Goal: Task Accomplishment & Management: Use online tool/utility

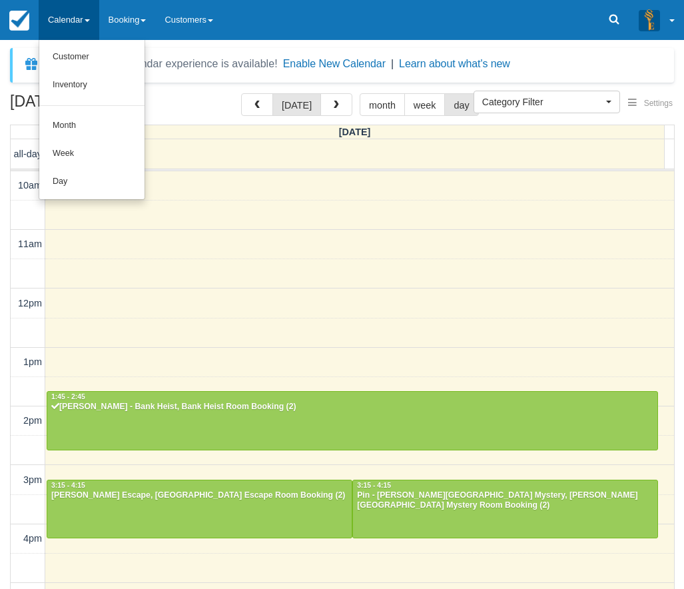
select select
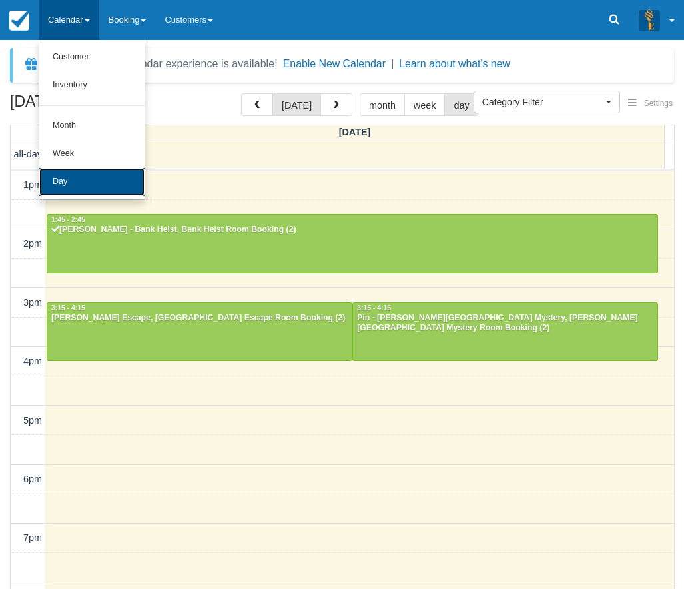
click at [74, 181] on link "Day" at bounding box center [91, 182] width 105 height 28
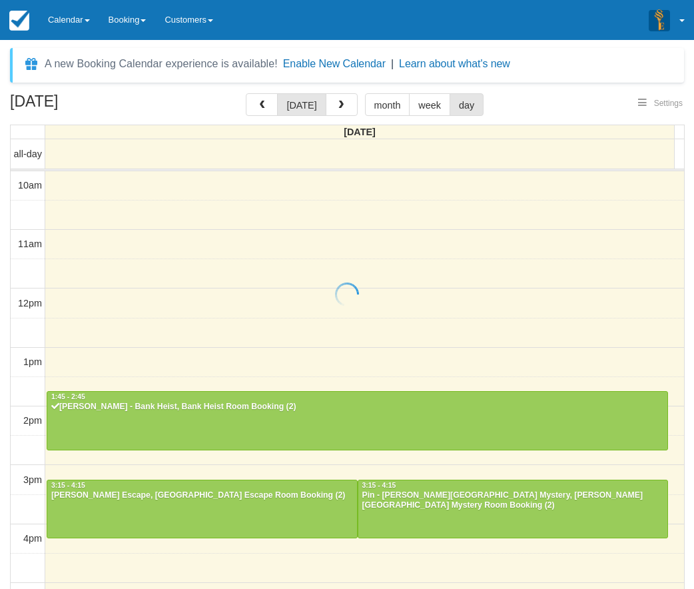
select select
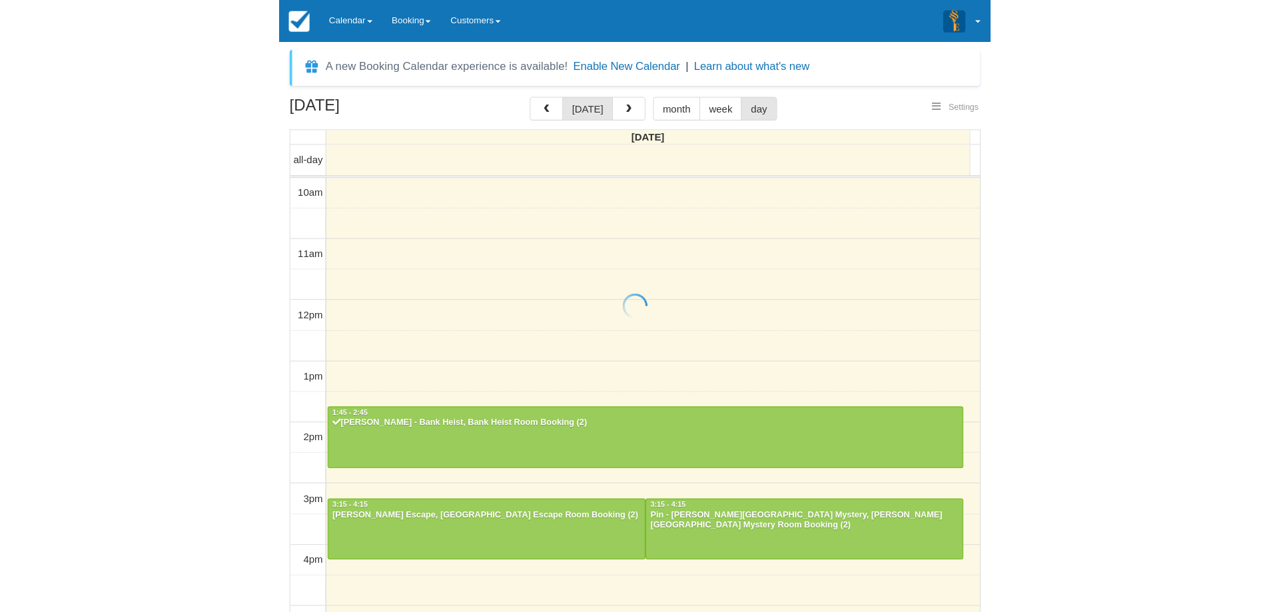
scroll to position [236, 0]
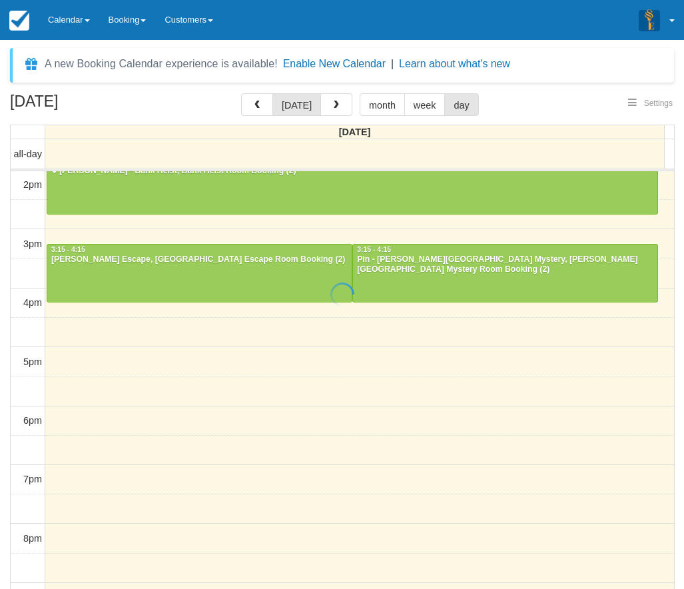
select select
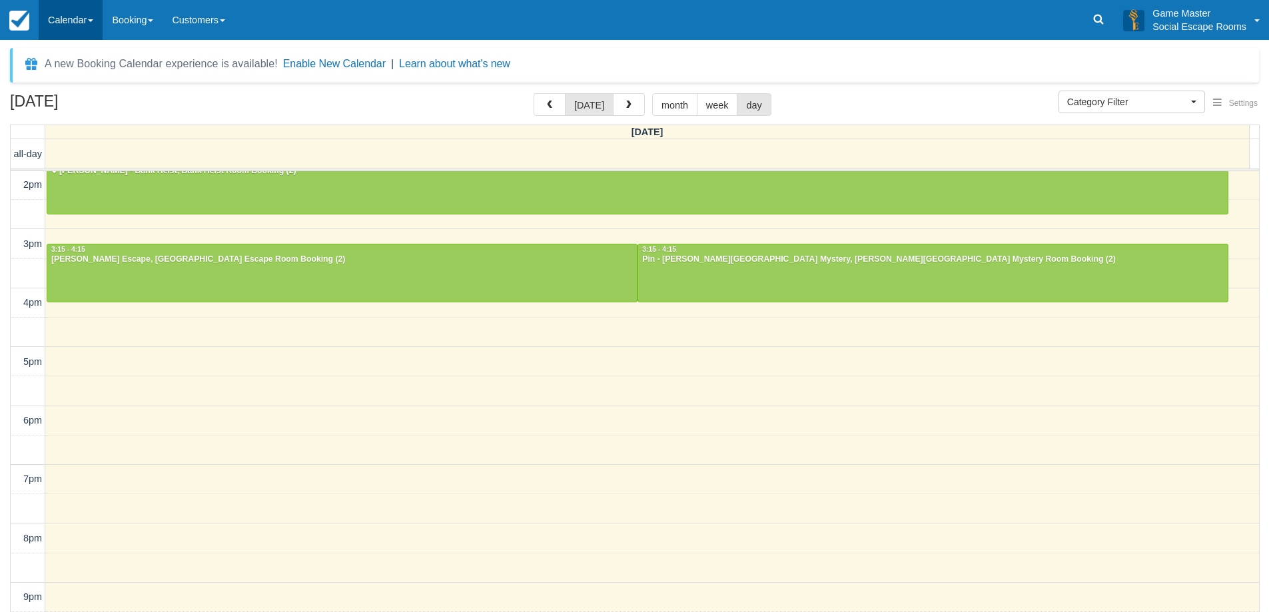
click at [70, 15] on link "Calendar" at bounding box center [71, 20] width 64 height 40
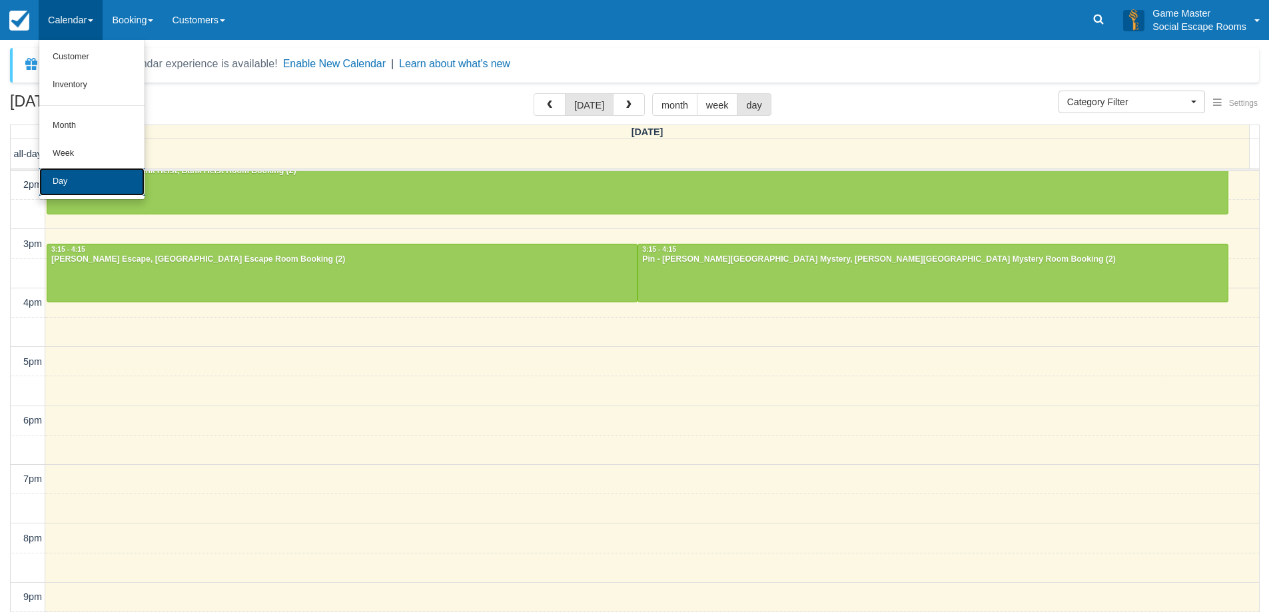
click at [73, 180] on link "Day" at bounding box center [91, 182] width 105 height 28
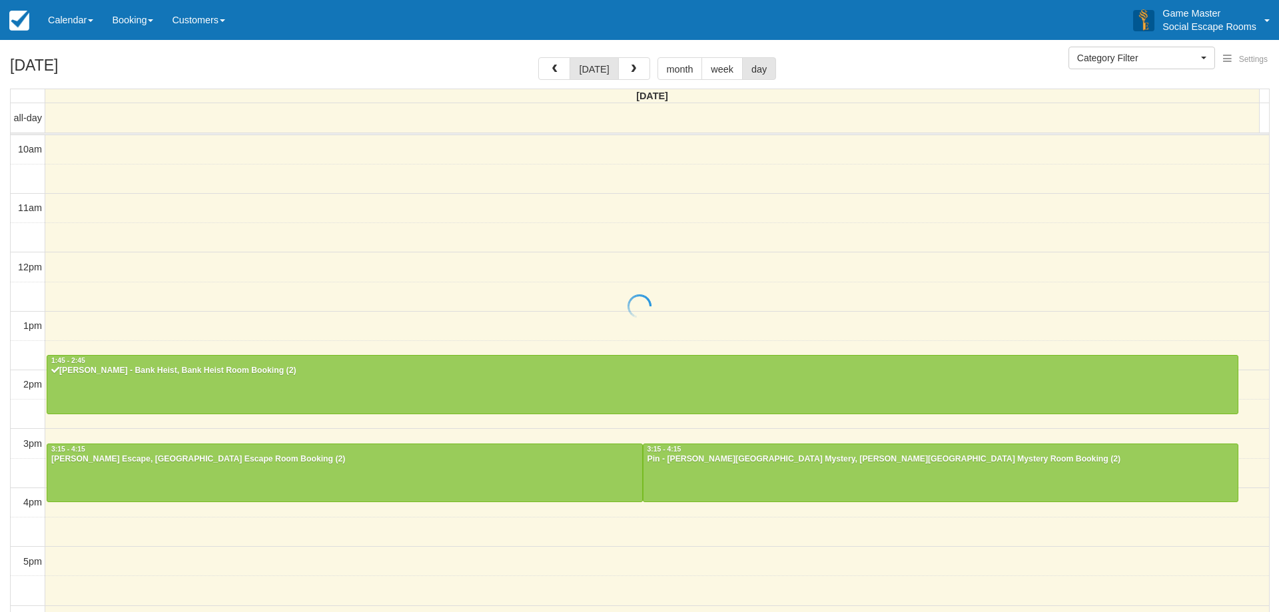
select select
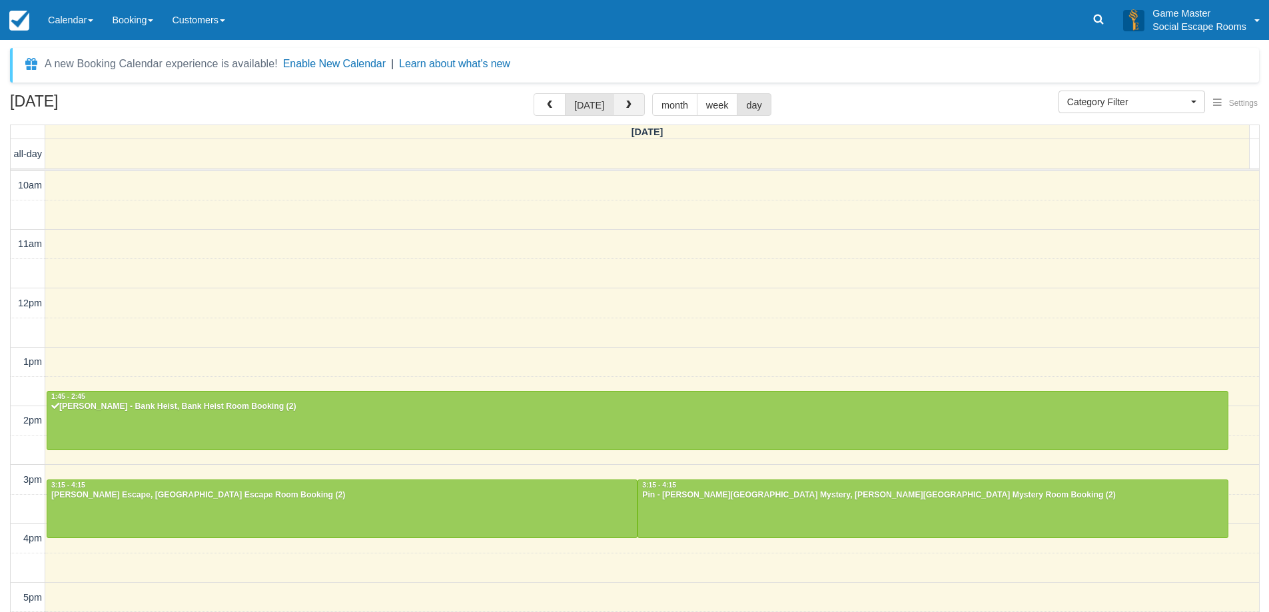
click at [631, 100] on button "button" at bounding box center [629, 104] width 32 height 23
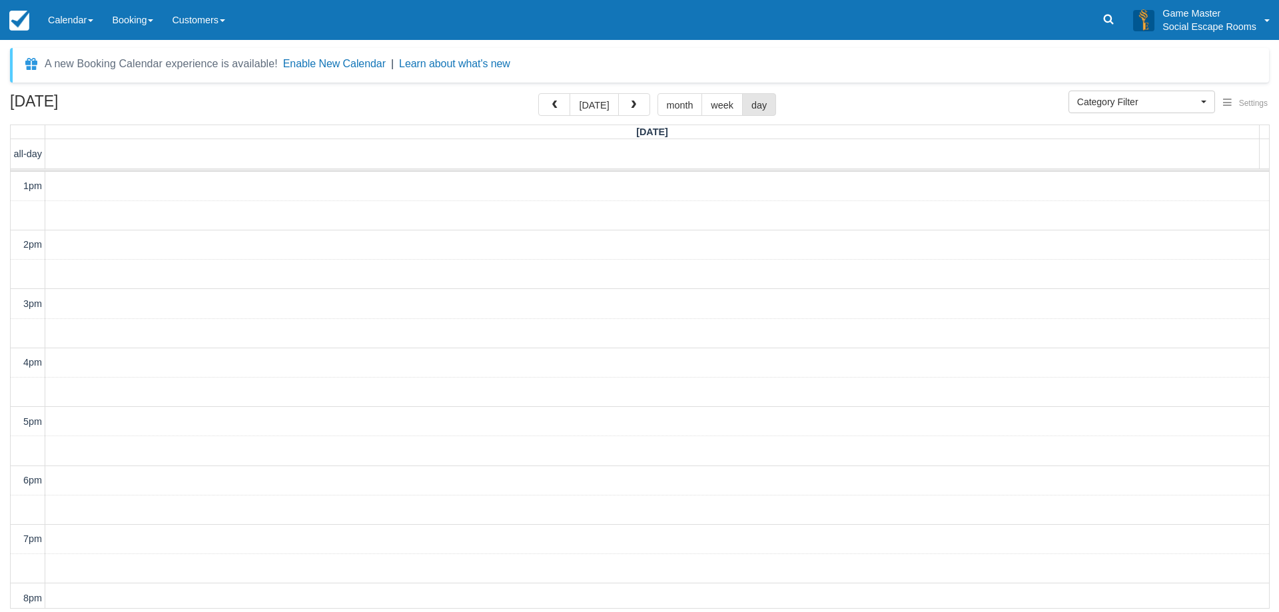
scroll to position [298, 0]
click at [631, 101] on span "button" at bounding box center [633, 105] width 9 height 9
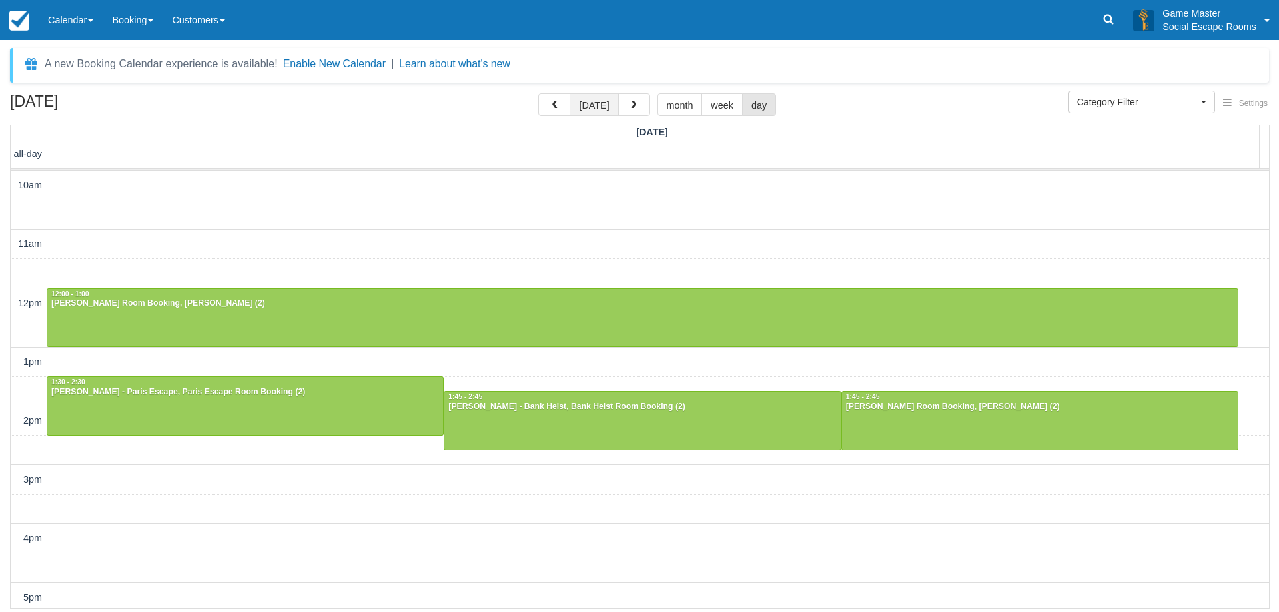
click at [605, 110] on button "[DATE]" at bounding box center [593, 104] width 49 height 23
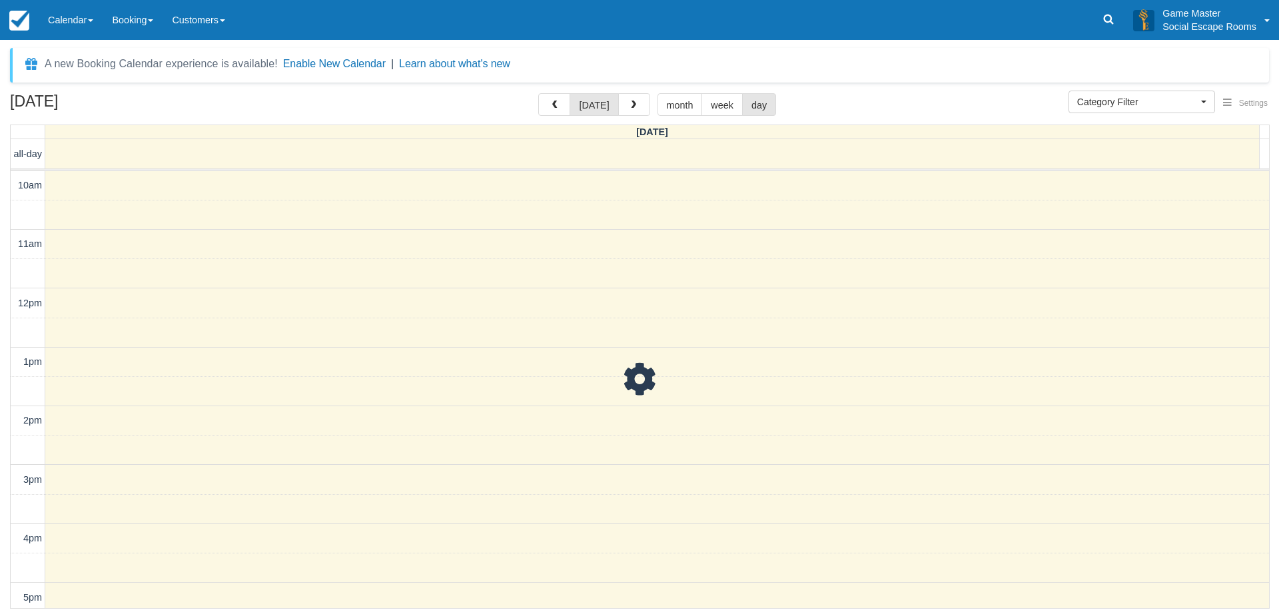
scroll to position [236, 0]
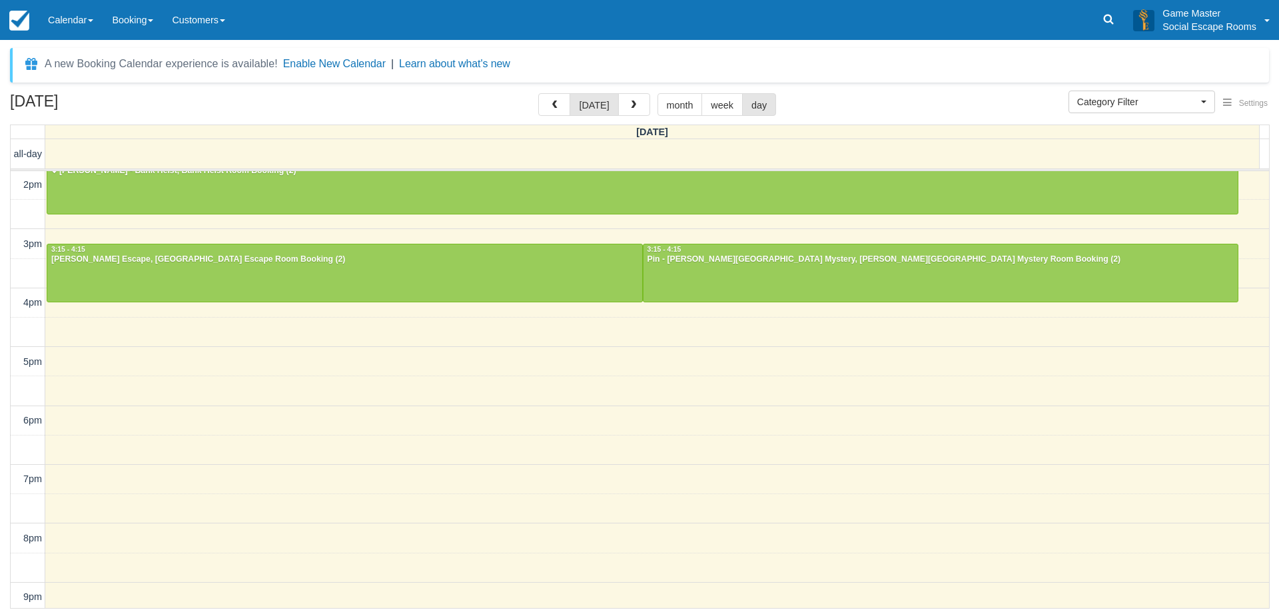
click at [642, 341] on div "10am 11am 12pm 1pm 2pm 3pm 4pm 5pm 6pm 7pm 8pm 9pm 10pm 1:45 - 2:45 DANIEL TAN …" at bounding box center [640, 302] width 1258 height 735
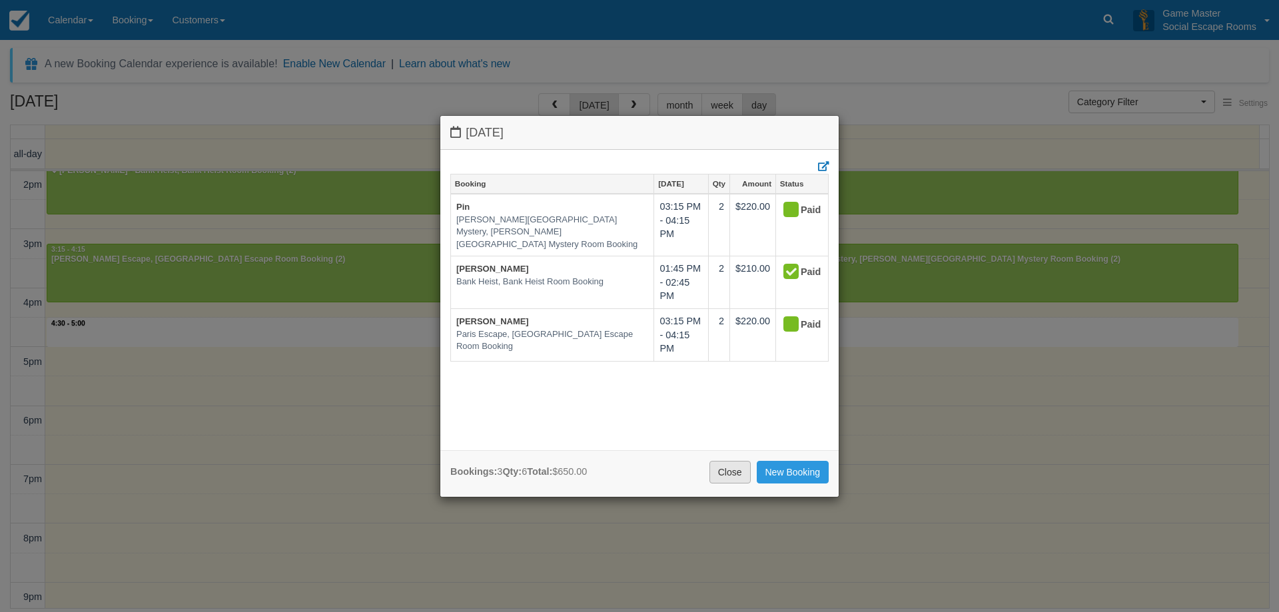
click at [737, 476] on link "Close" at bounding box center [729, 472] width 41 height 23
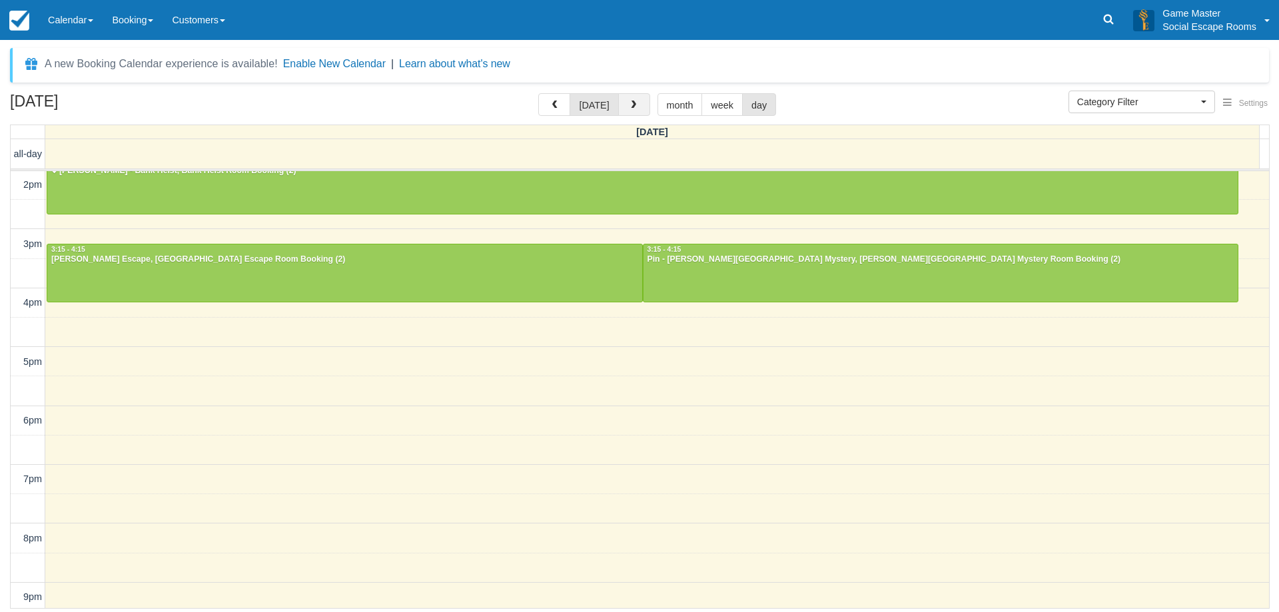
click at [625, 100] on button "button" at bounding box center [634, 104] width 32 height 23
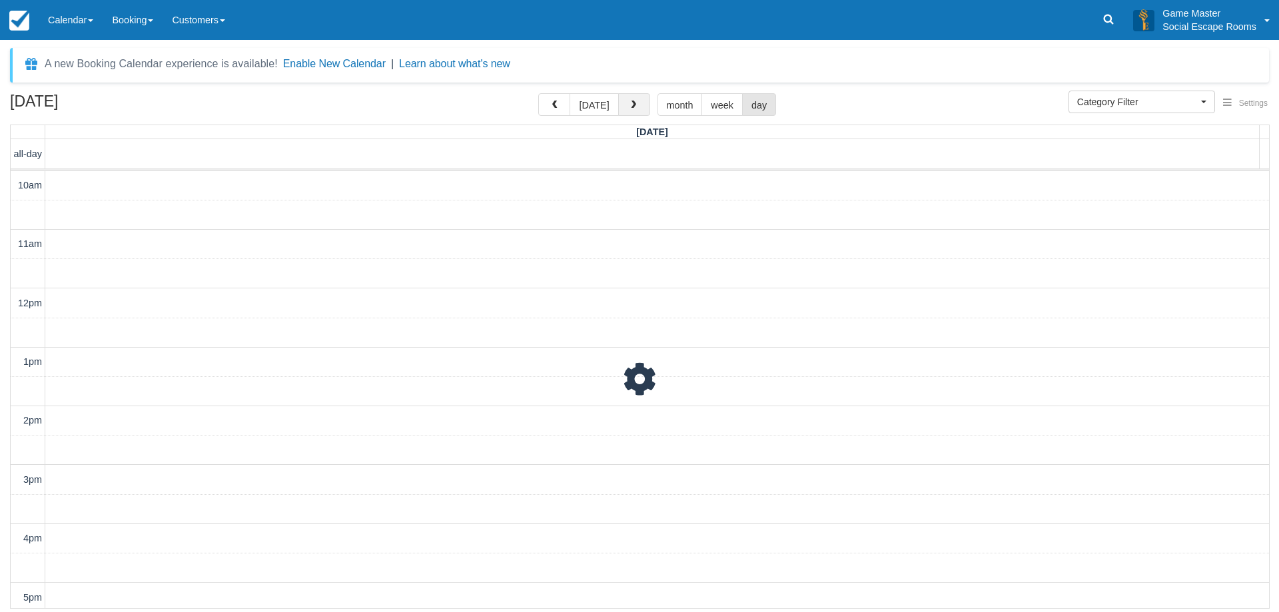
scroll to position [236, 0]
click at [657, 287] on div "10am 11am 12pm 1pm 2pm 3pm 4pm 5pm 6pm 7pm 8pm 9pm 10pm 3:30 - 4:00 11:45 - 12:…" at bounding box center [640, 302] width 1258 height 735
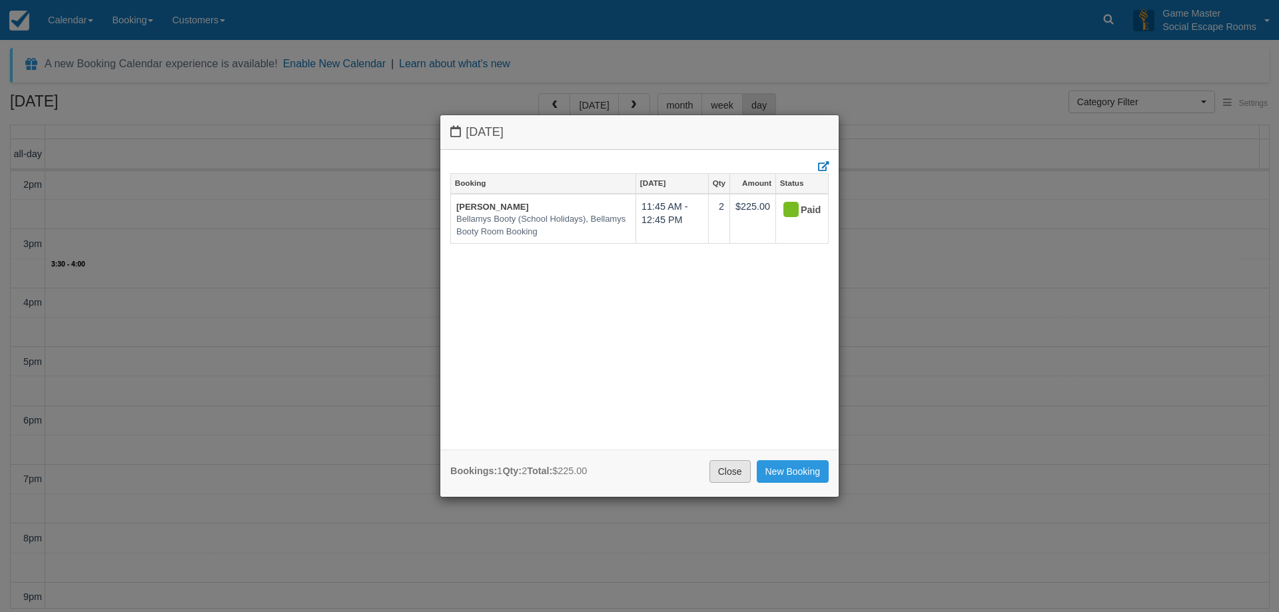
click at [731, 473] on link "Close" at bounding box center [729, 471] width 41 height 23
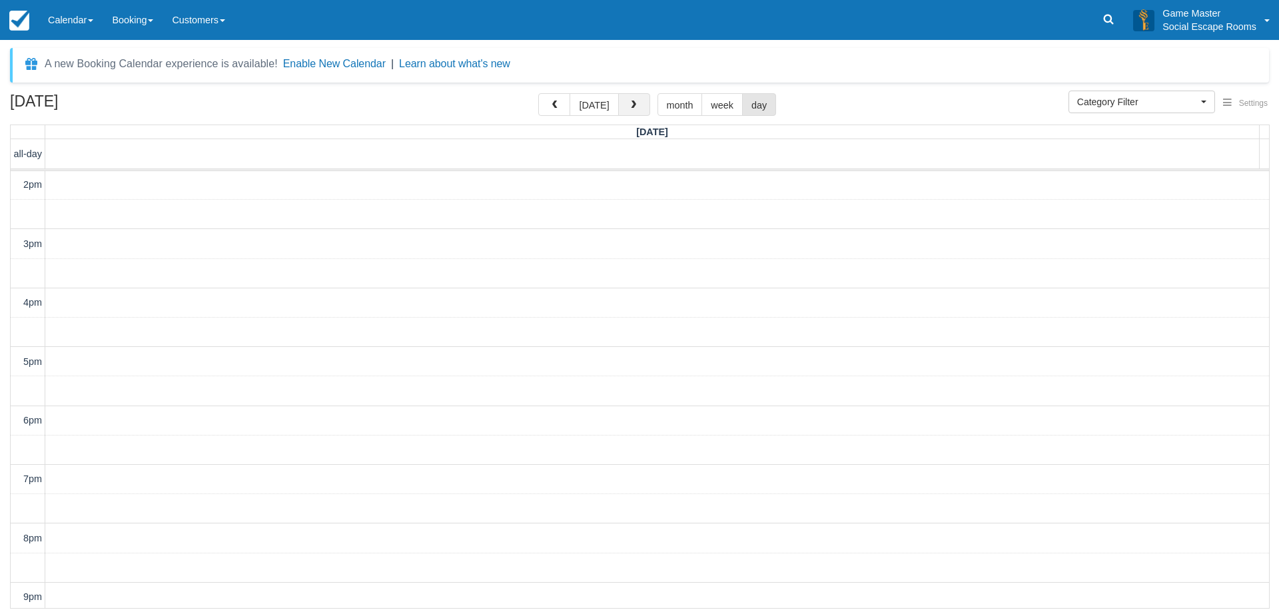
click at [637, 109] on button "button" at bounding box center [634, 104] width 32 height 23
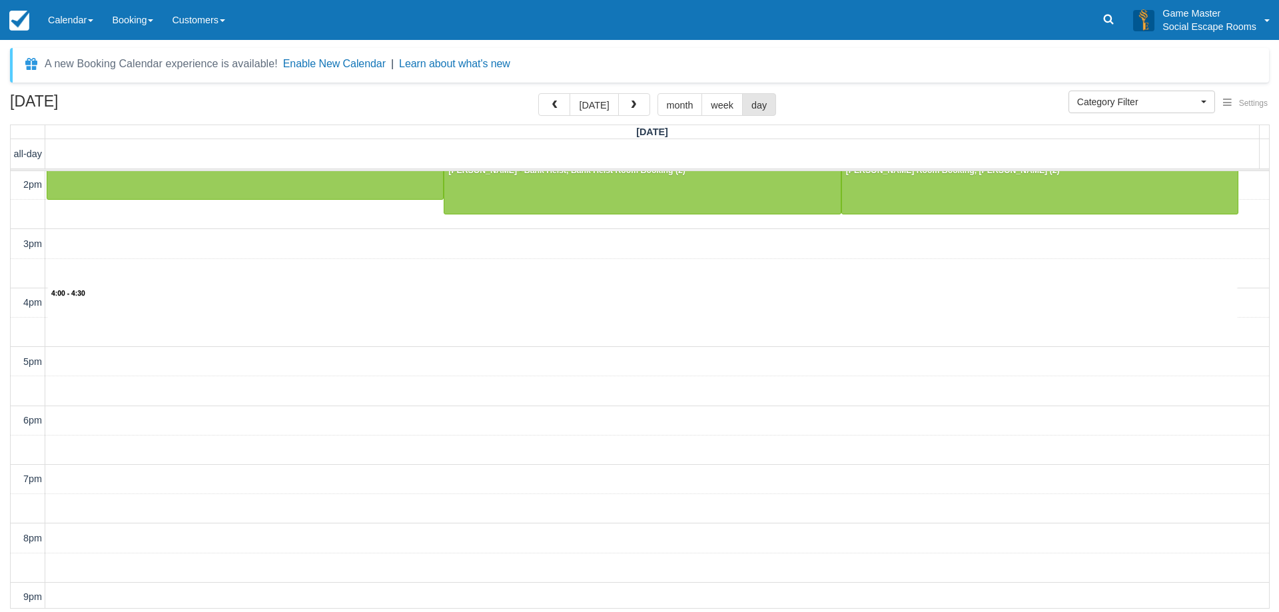
click at [649, 294] on div "10am 11am 12pm 1pm 2pm 3pm 4pm 5pm 6pm 7pm 8pm 9pm 10pm 4:00 - 4:30 12:00 - 1:0…" at bounding box center [640, 302] width 1258 height 735
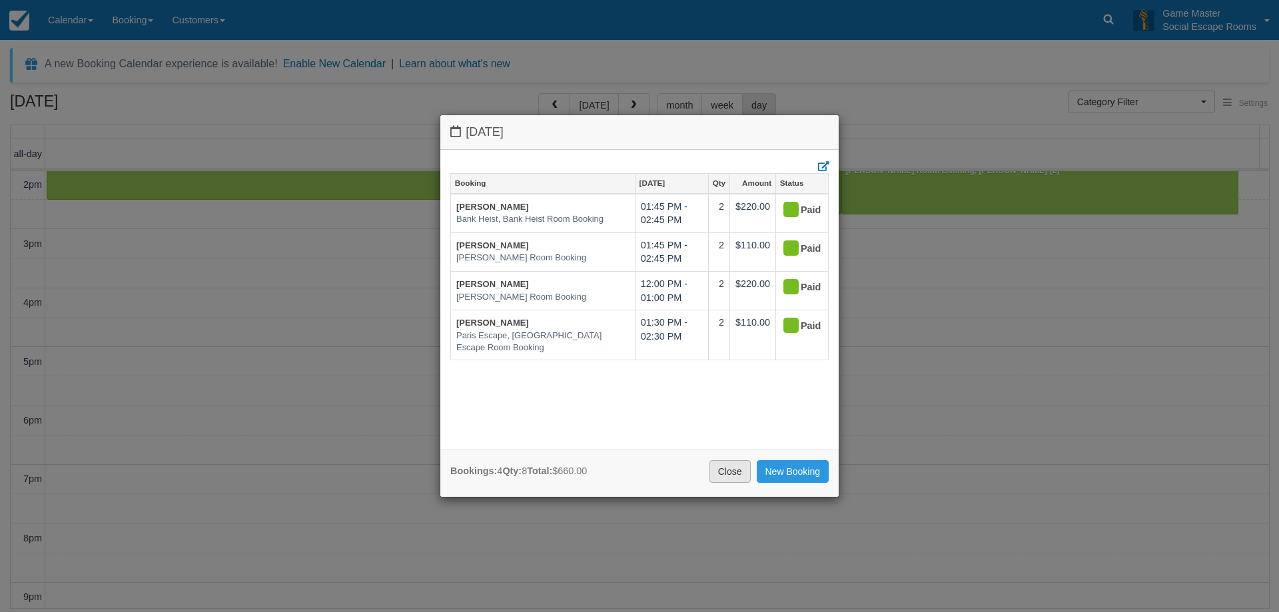
click at [734, 467] on link "Close" at bounding box center [729, 471] width 41 height 23
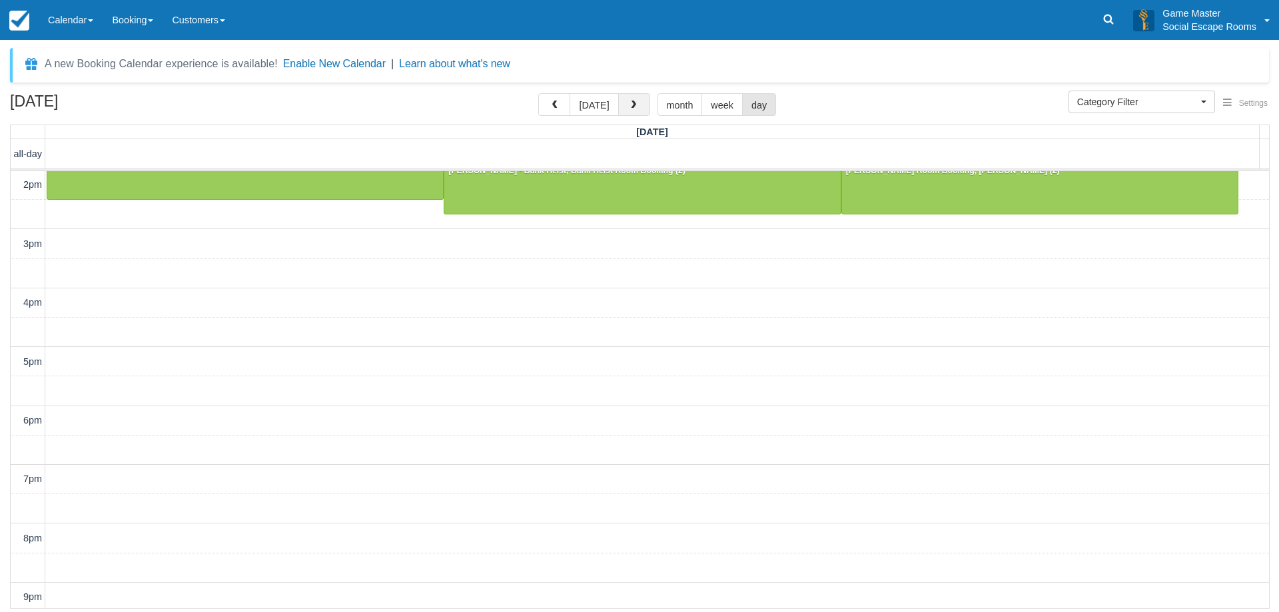
click at [633, 107] on span "button" at bounding box center [633, 105] width 9 height 9
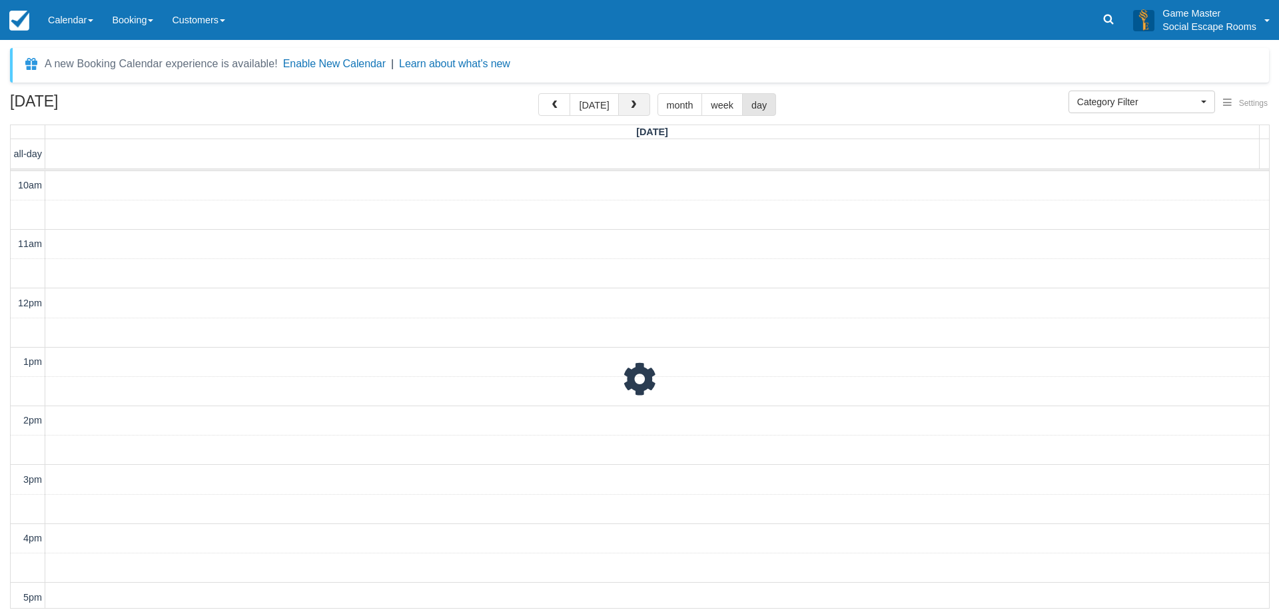
scroll to position [236, 0]
click at [632, 109] on span "button" at bounding box center [633, 105] width 9 height 9
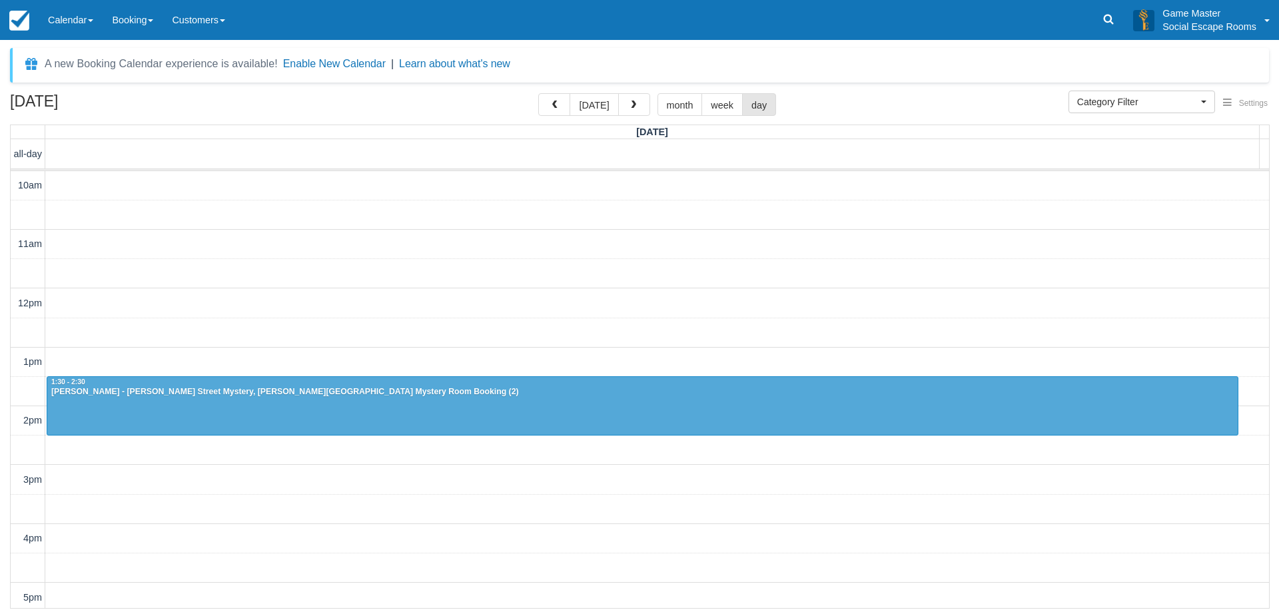
click at [230, 273] on div "10am 11am 12pm 1pm 2pm 3pm 4pm 5pm 6pm 7pm 8pm 9pm 10pm 1:30 - 2:30 Danielle - …" at bounding box center [640, 538] width 1258 height 735
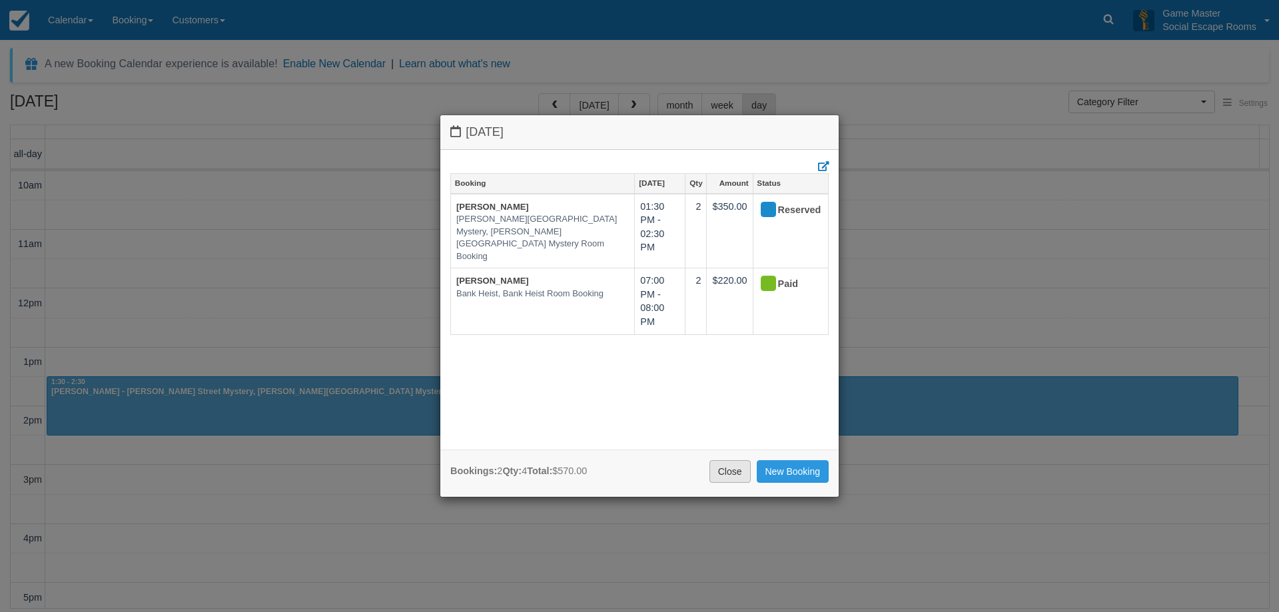
click at [719, 471] on link "Close" at bounding box center [729, 471] width 41 height 23
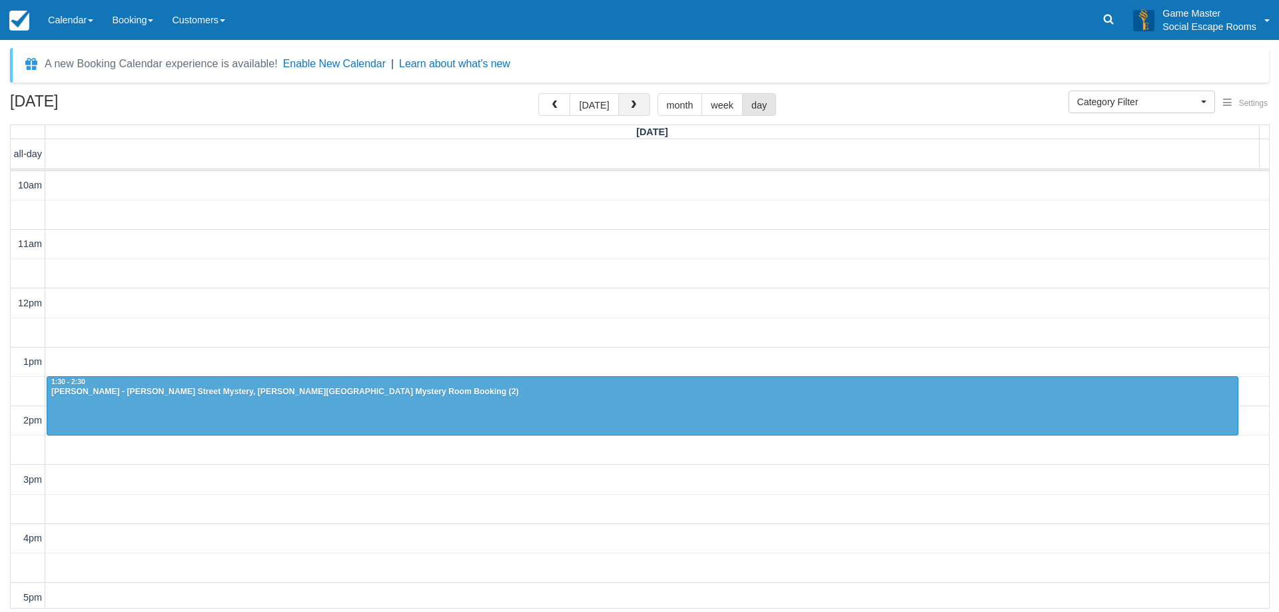
click at [639, 109] on button "button" at bounding box center [634, 104] width 32 height 23
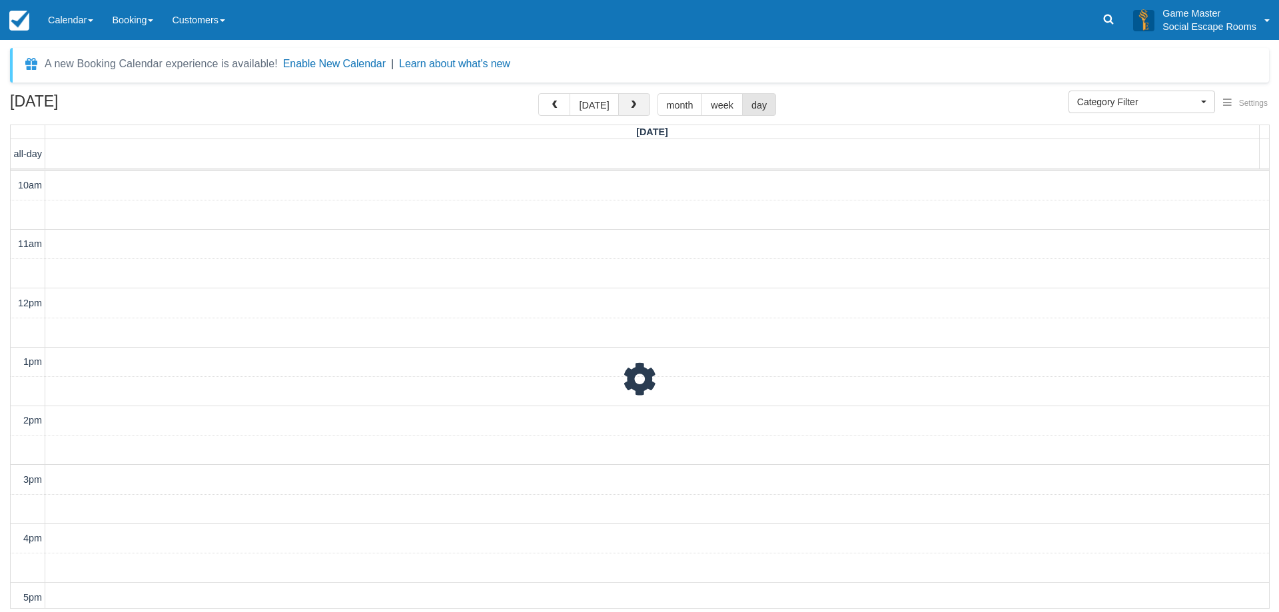
scroll to position [236, 0]
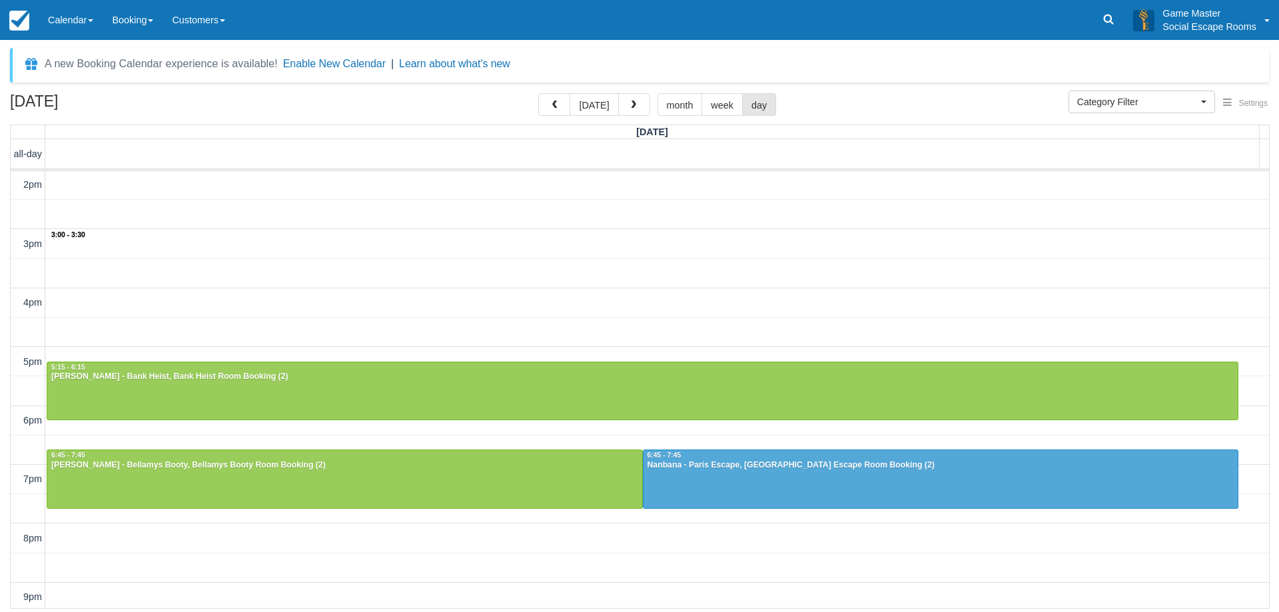
click at [605, 250] on div "10am 11am 12pm 1pm 2pm 3pm 4pm 5pm 6pm 7pm 8pm 9pm 10pm 3:00 - 3:30 10:00 - 11:…" at bounding box center [640, 302] width 1258 height 735
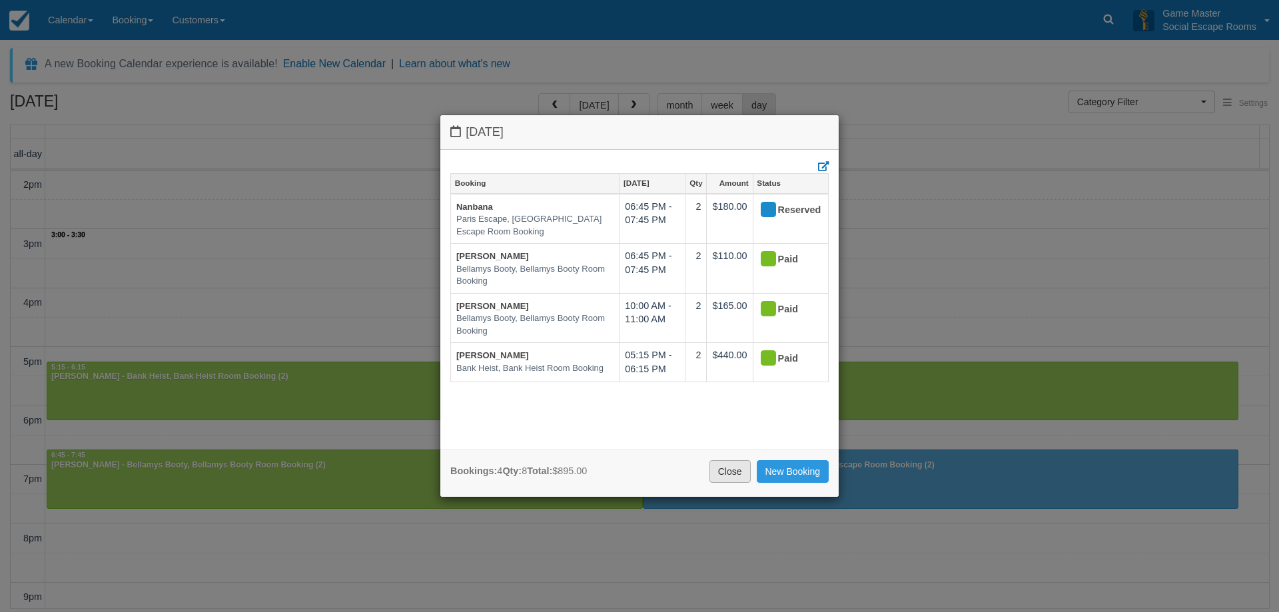
click at [731, 475] on link "Close" at bounding box center [729, 471] width 41 height 23
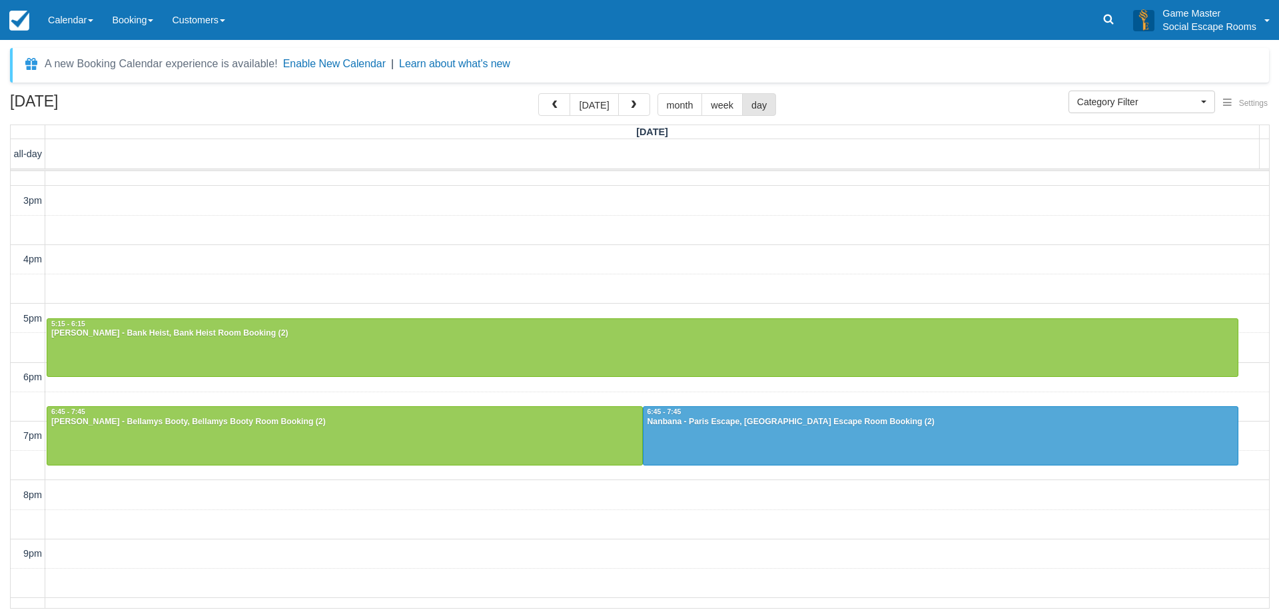
scroll to position [298, 0]
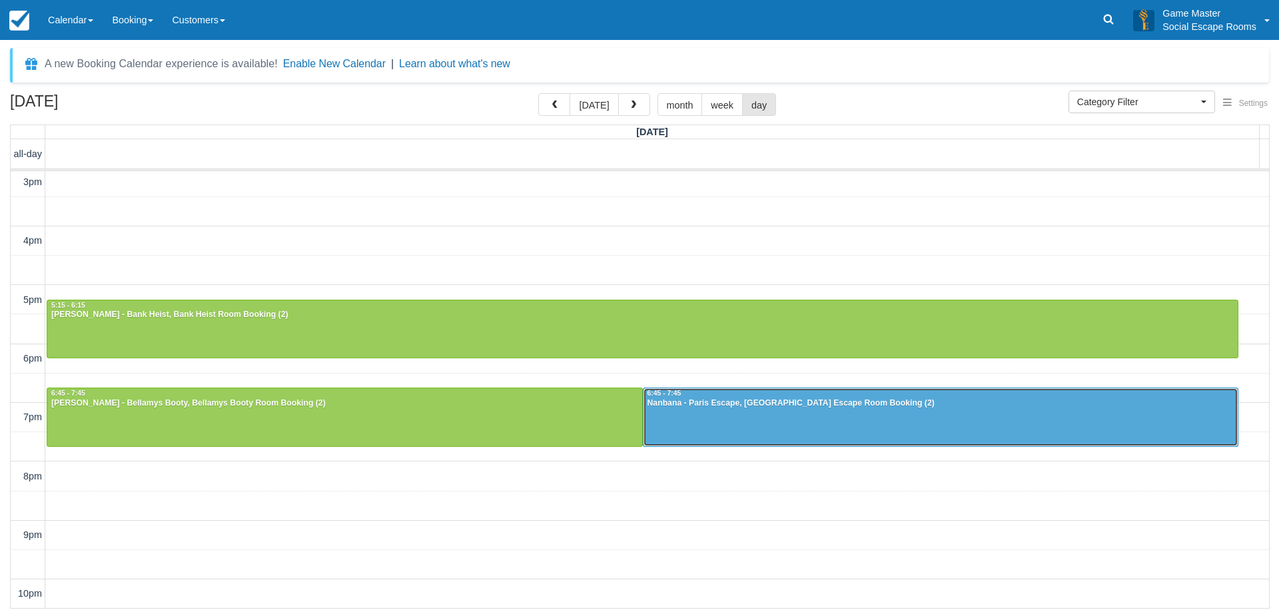
click at [679, 420] on div at bounding box center [940, 416] width 595 height 57
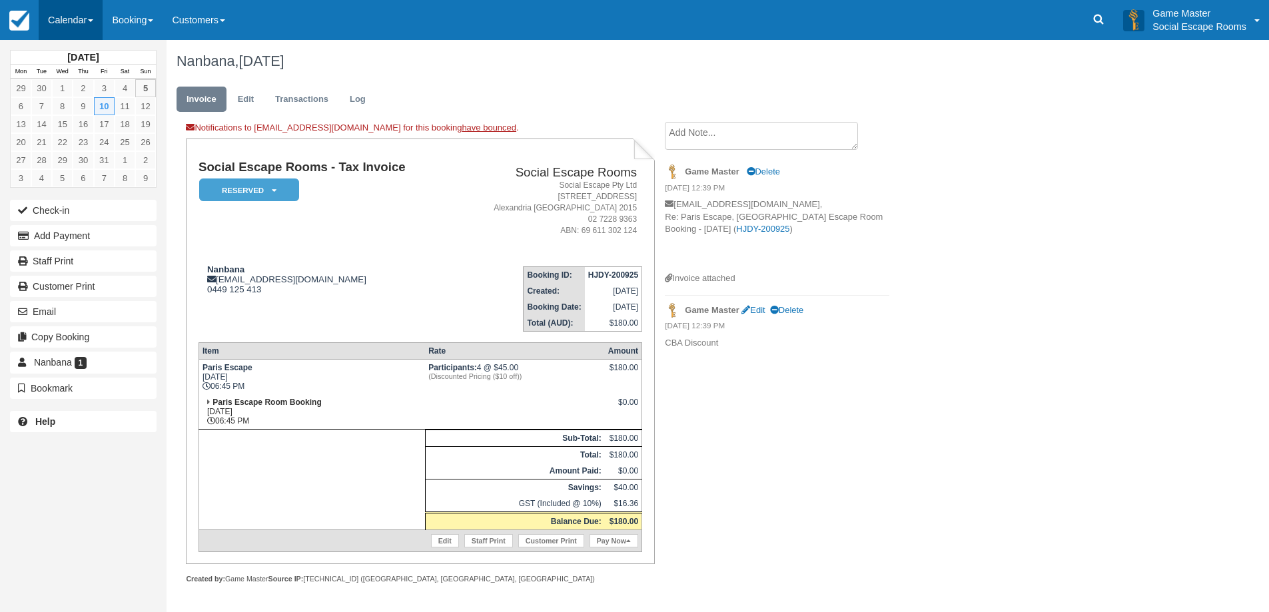
click at [67, 15] on link "Calendar" at bounding box center [71, 20] width 64 height 40
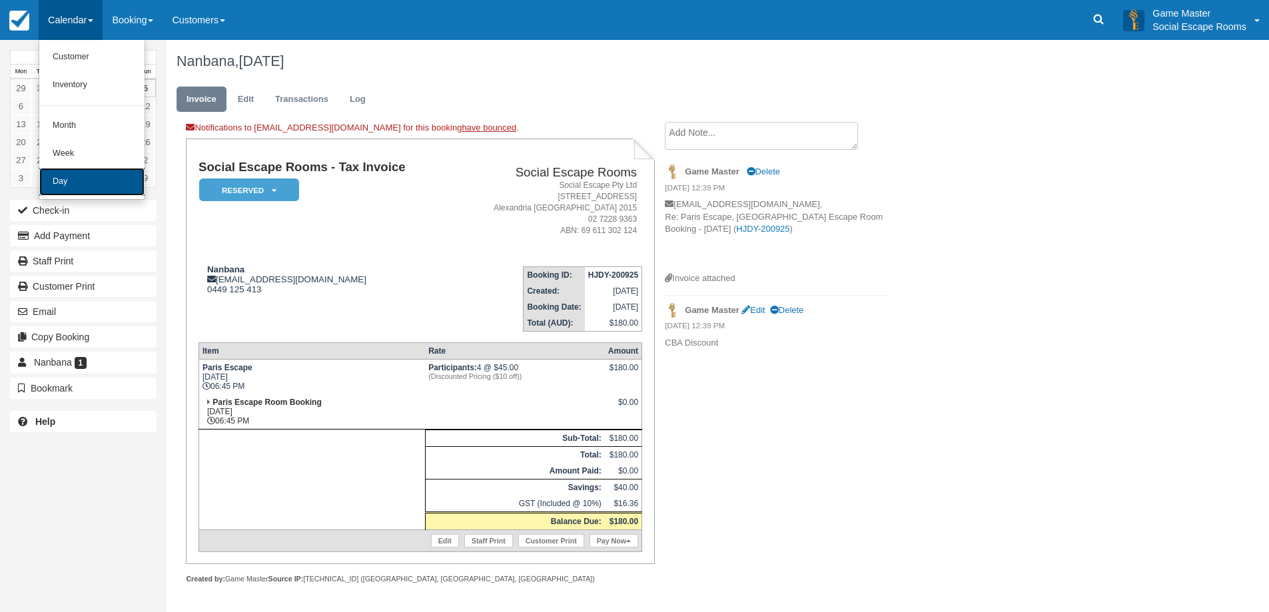
click at [78, 174] on link "Day" at bounding box center [91, 182] width 105 height 28
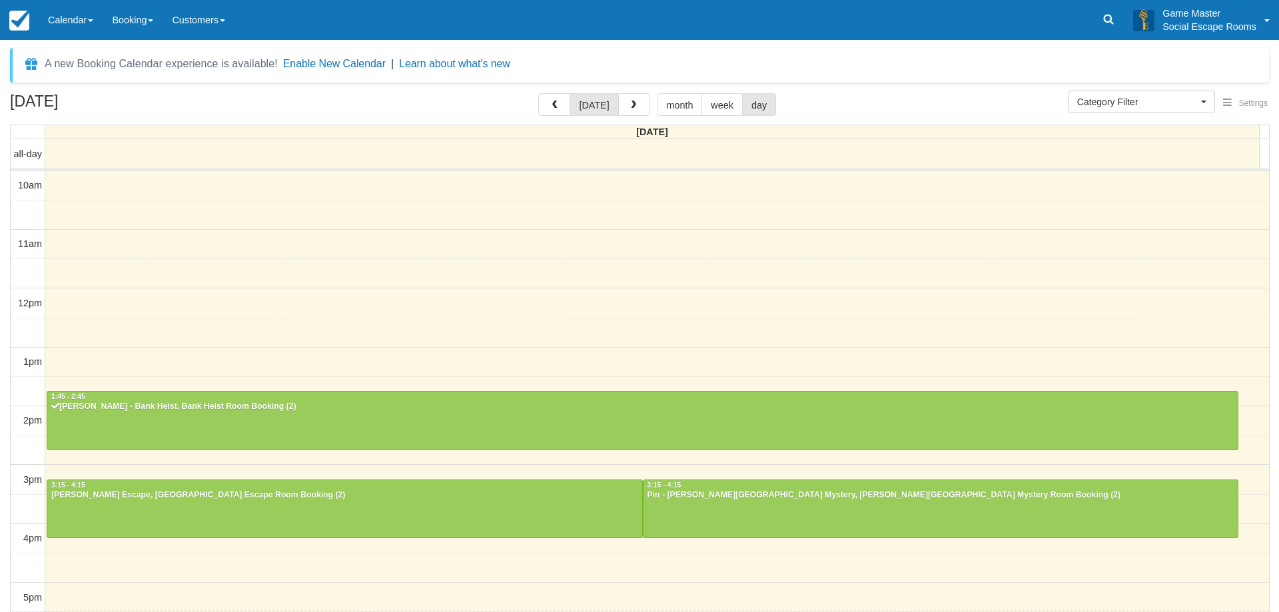
select select
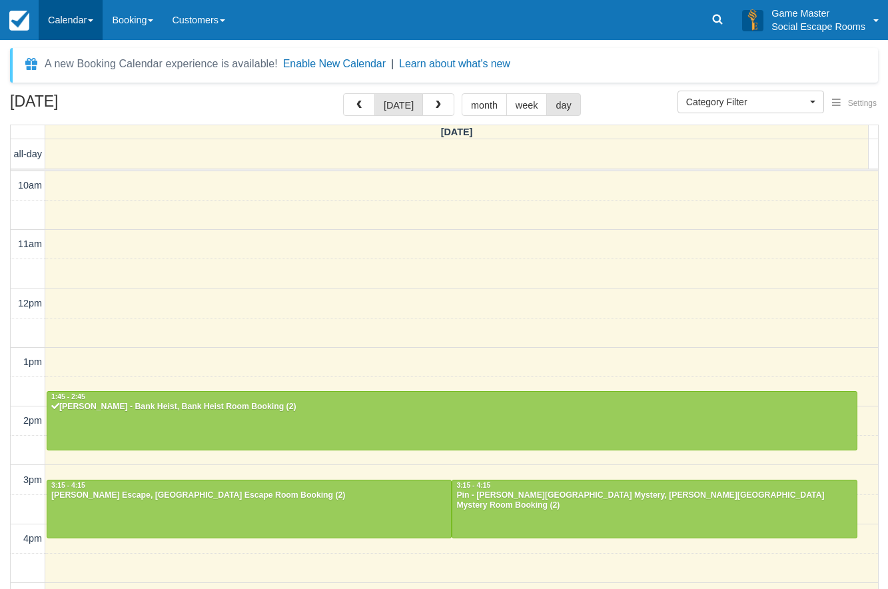
click at [63, 17] on link "Calendar" at bounding box center [71, 20] width 64 height 40
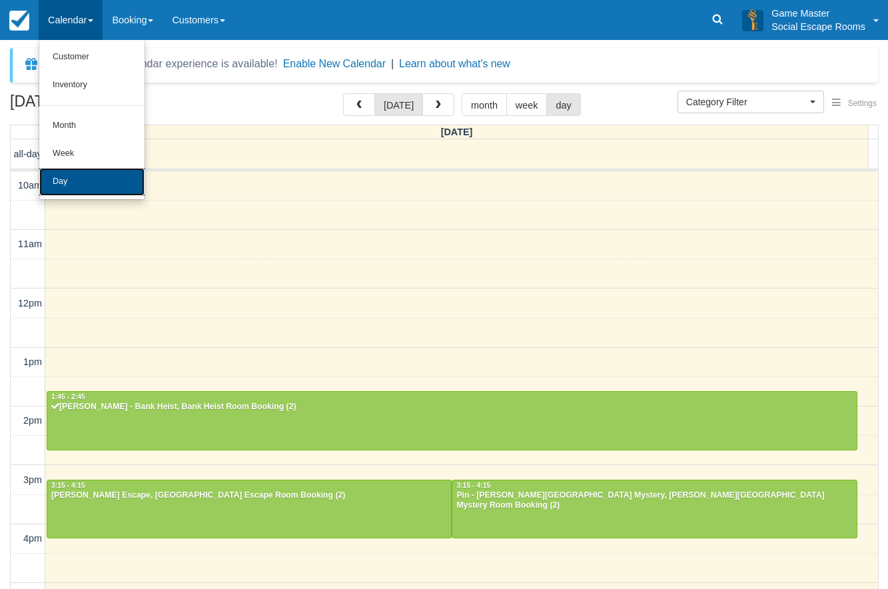
click at [75, 181] on link "Day" at bounding box center [91, 182] width 105 height 28
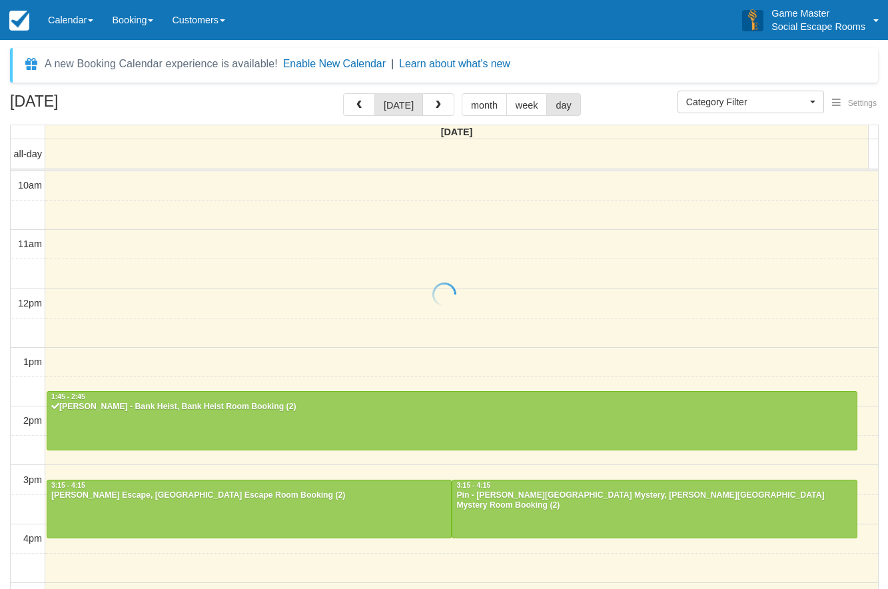
select select
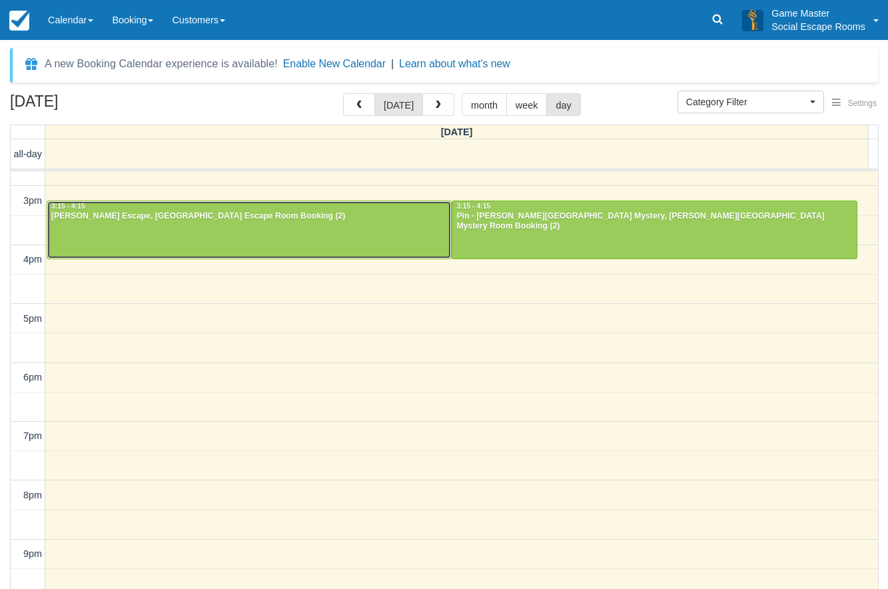
click at [120, 224] on div at bounding box center [249, 229] width 404 height 57
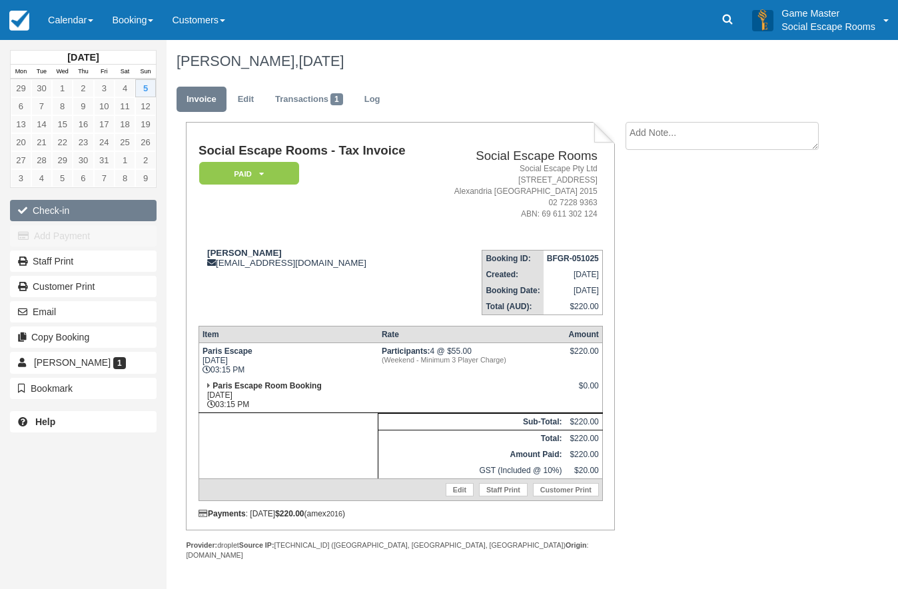
click at [46, 205] on button "Check-in" at bounding box center [83, 210] width 147 height 21
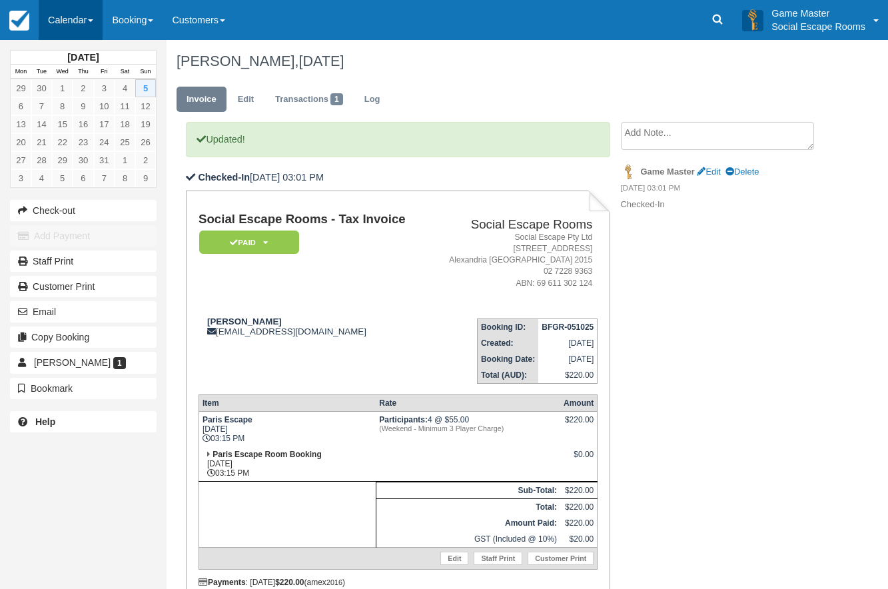
click at [84, 9] on link "Calendar" at bounding box center [71, 20] width 64 height 40
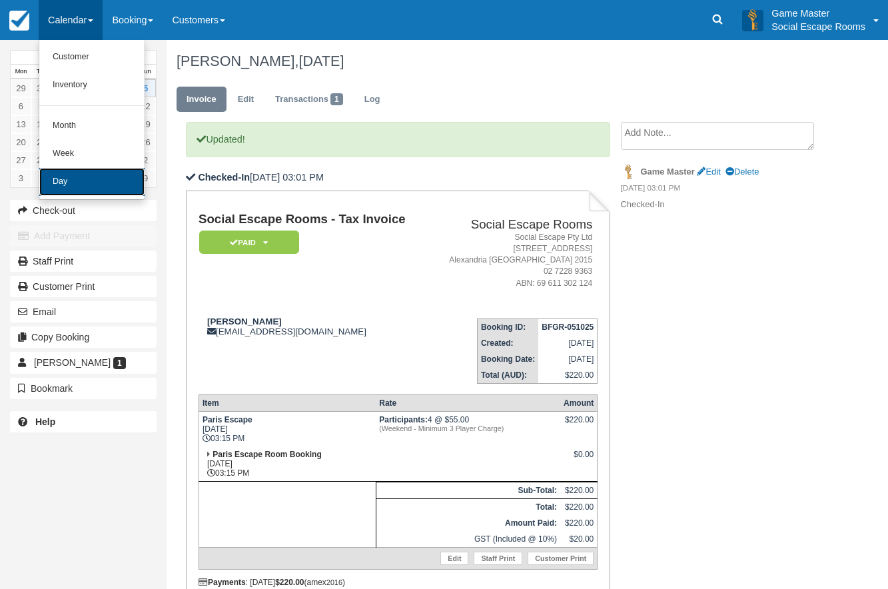
click at [65, 183] on link "Day" at bounding box center [91, 182] width 105 height 28
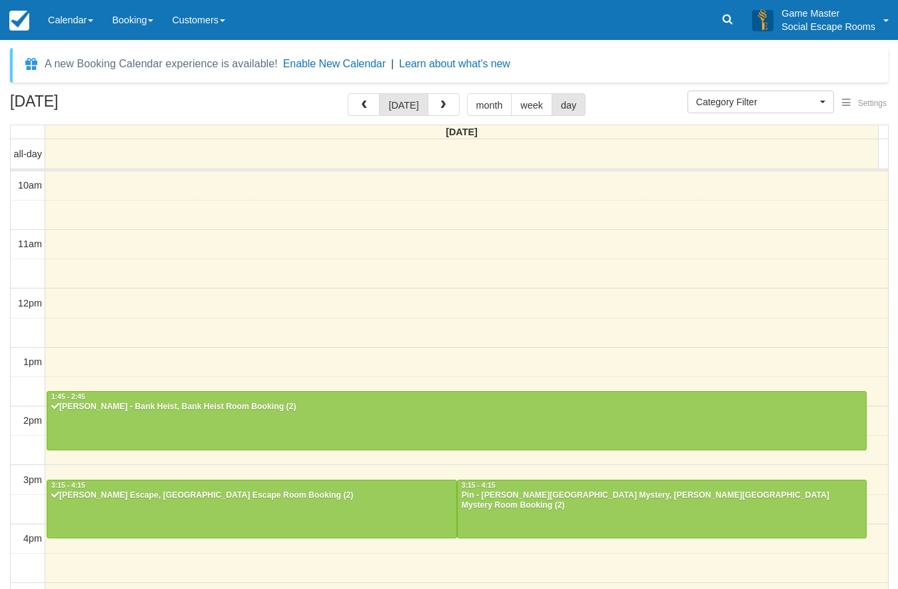
select select
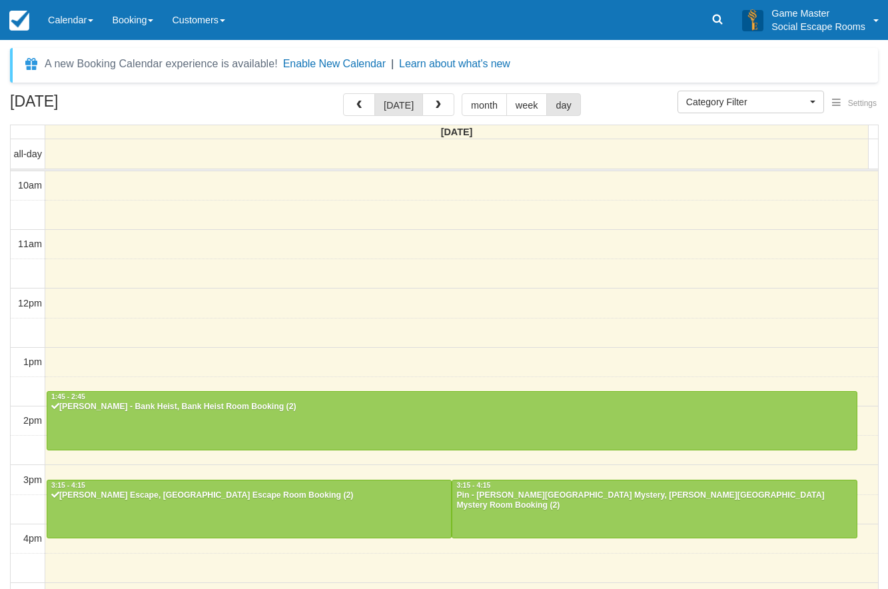
scroll to position [279, 0]
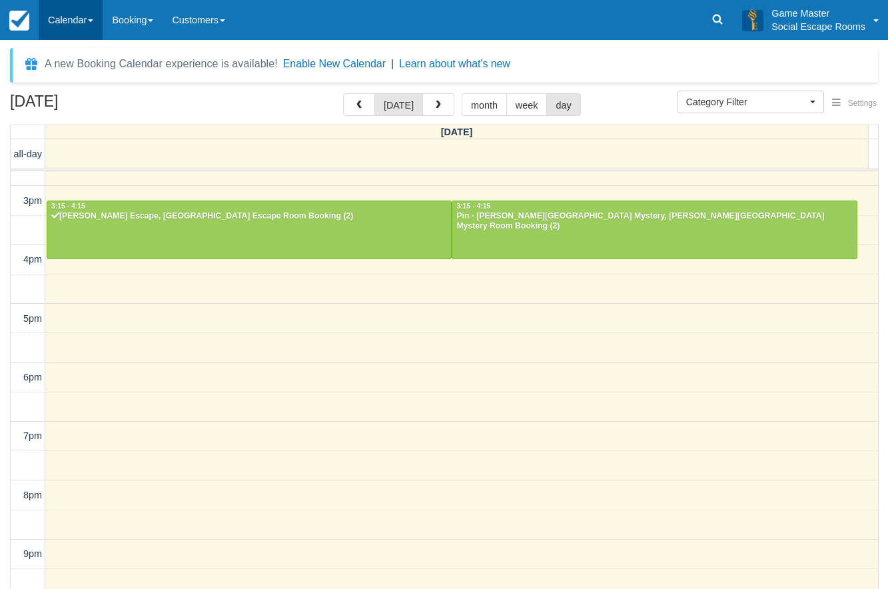
click at [65, 19] on link "Calendar" at bounding box center [71, 20] width 64 height 40
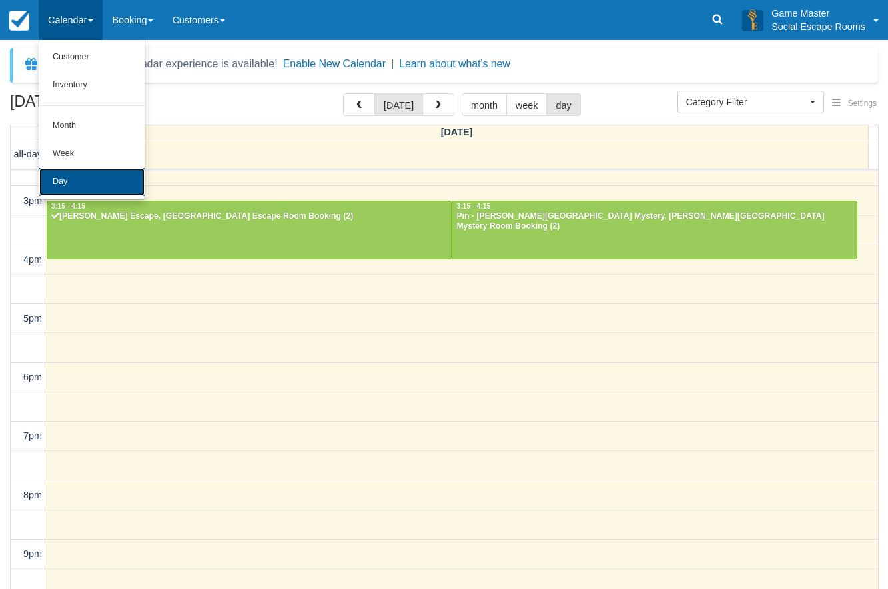
click at [80, 177] on link "Day" at bounding box center [91, 182] width 105 height 28
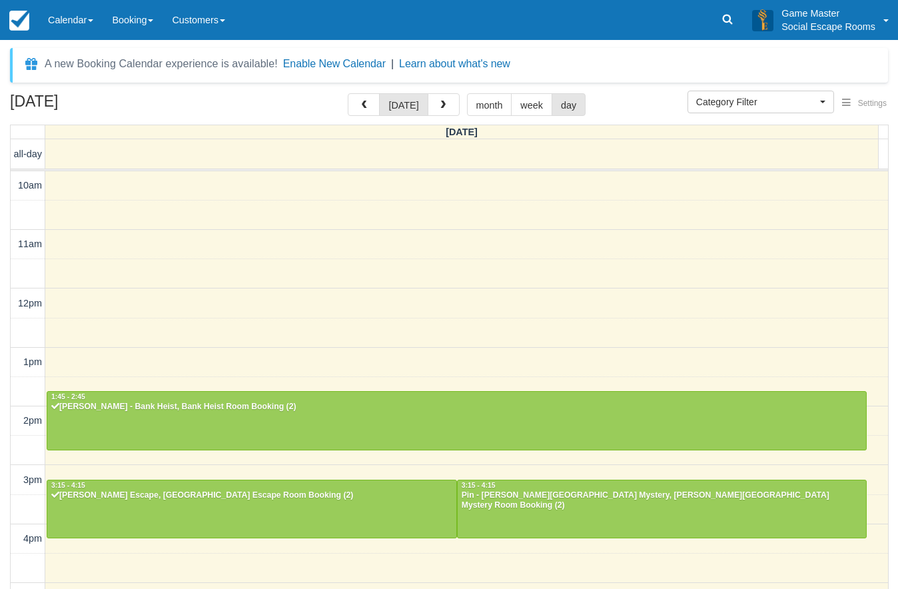
select select
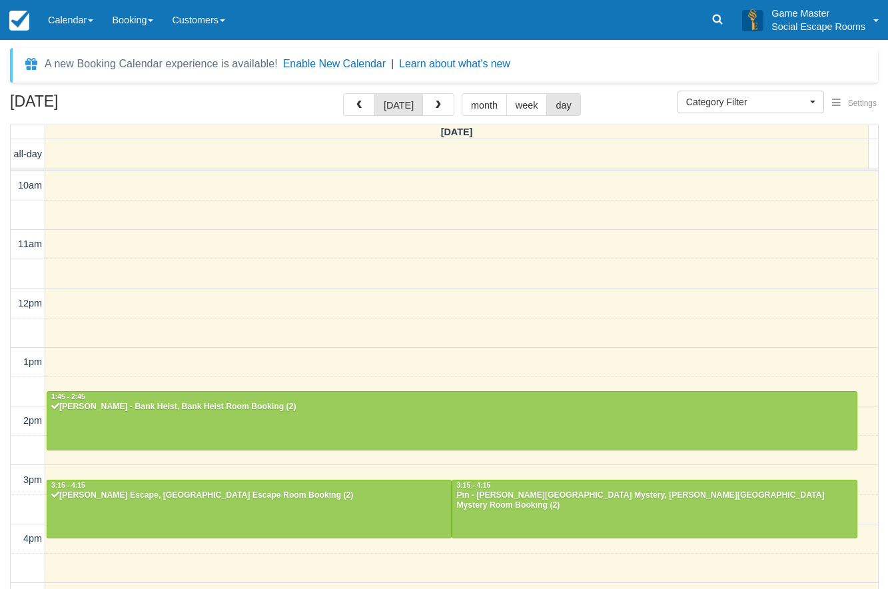
scroll to position [279, 0]
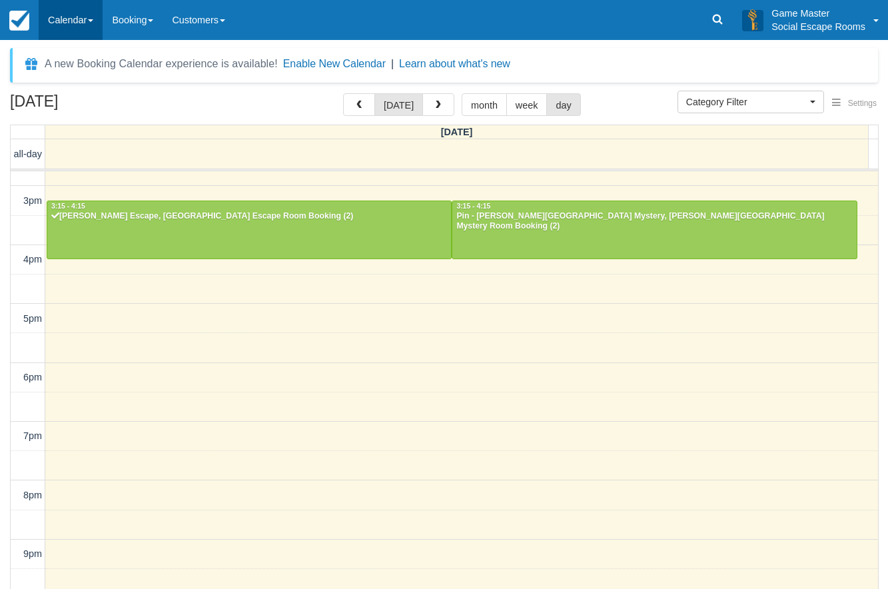
click at [72, 19] on link "Calendar" at bounding box center [71, 20] width 64 height 40
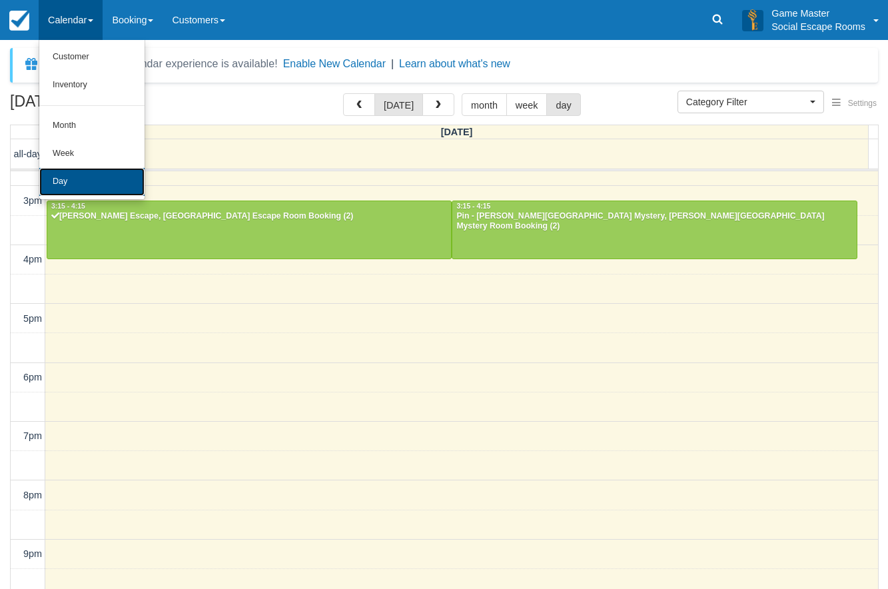
click at [74, 183] on link "Day" at bounding box center [91, 182] width 105 height 28
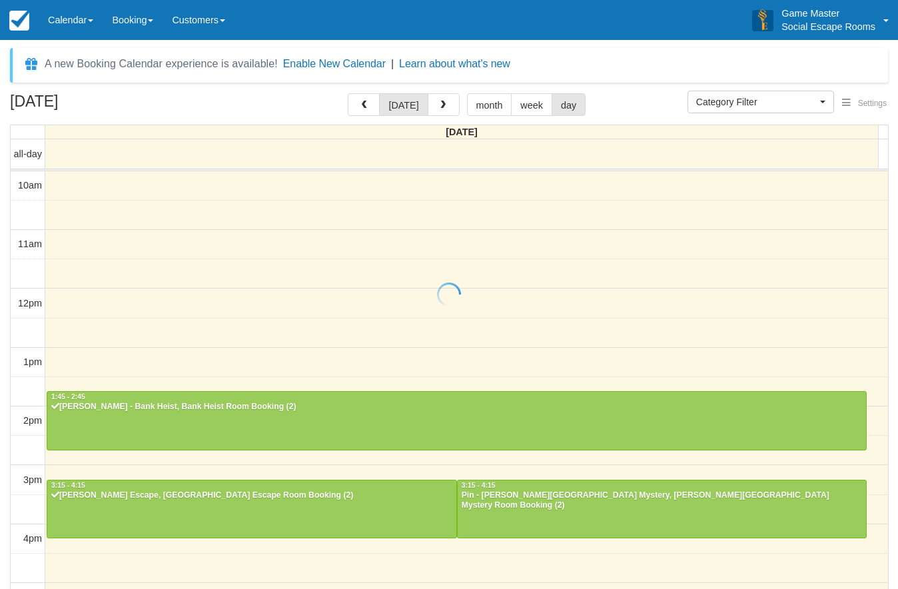
select select
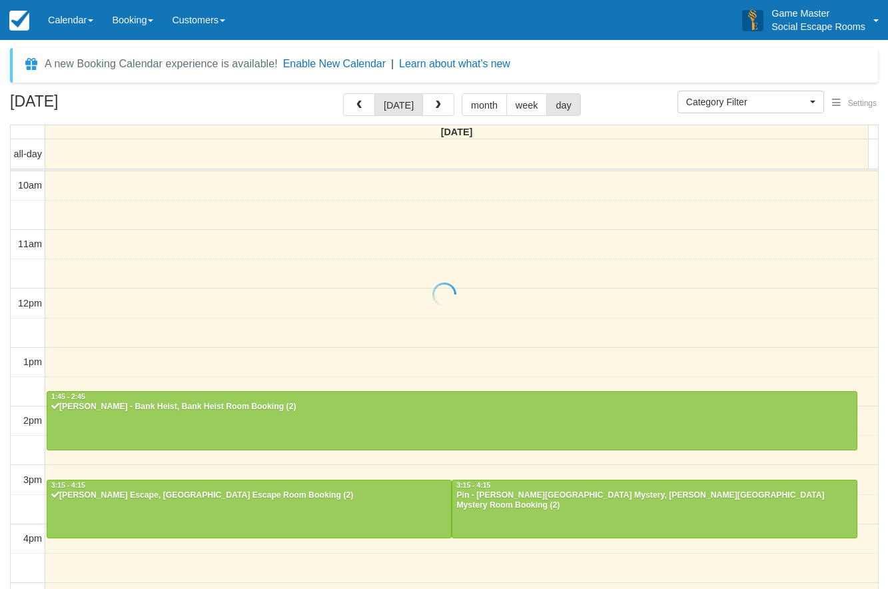
scroll to position [279, 0]
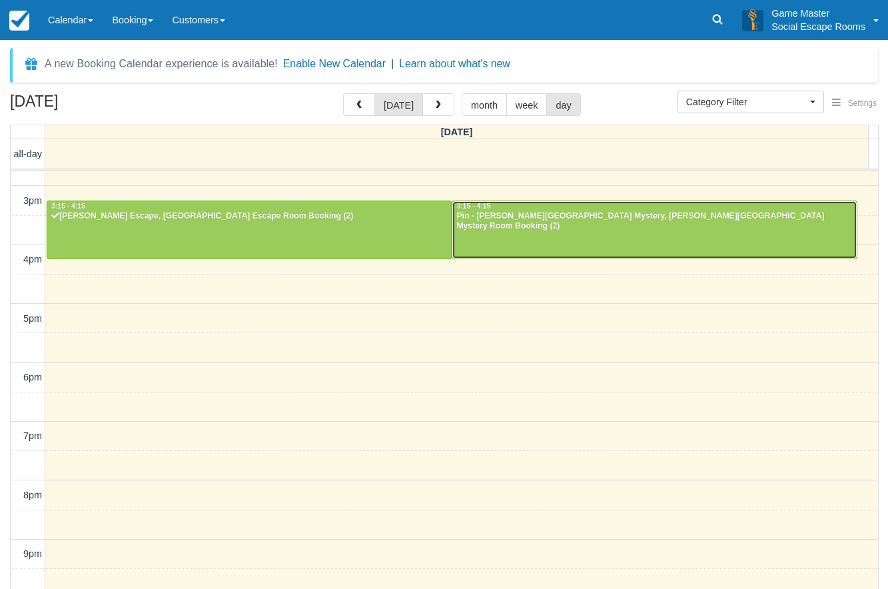
click at [614, 234] on div at bounding box center [654, 229] width 404 height 57
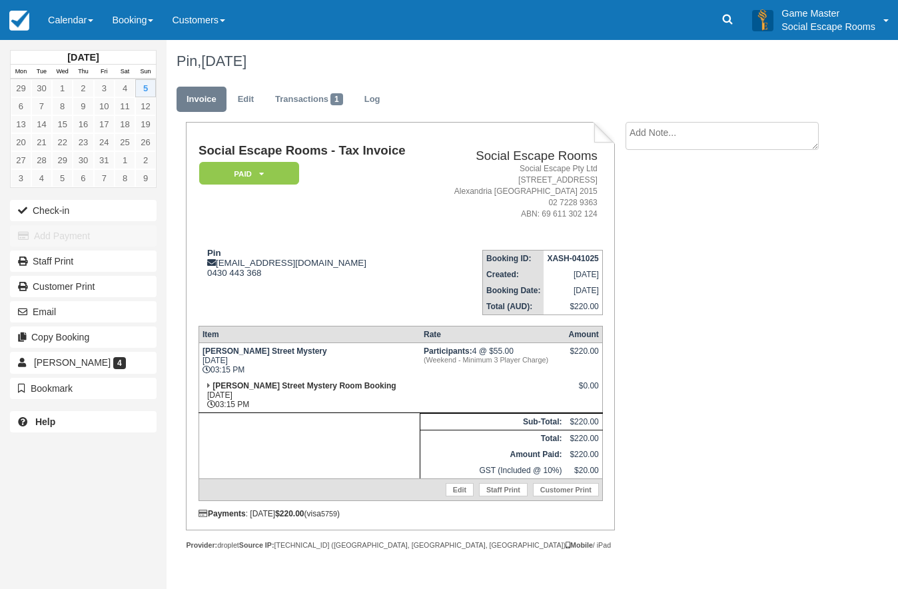
click at [314, 315] on div "Social Escape Rooms - Tax Invoice Paid   Pending Reserved Deposit Blocked for C…" at bounding box center [400, 331] width 404 height 374
click at [103, 202] on button "Check-in" at bounding box center [83, 210] width 147 height 21
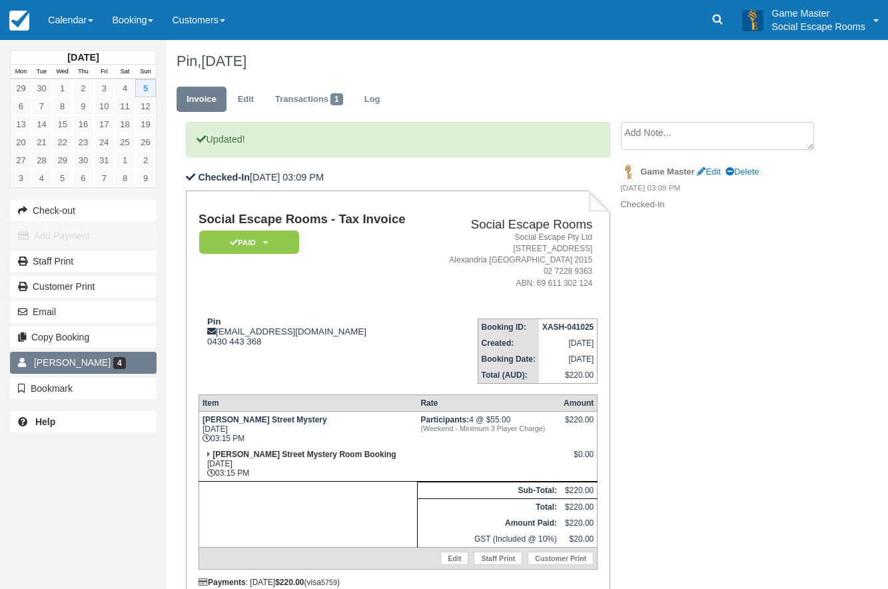
click at [119, 355] on link "Pin [PERSON_NAME] 4" at bounding box center [83, 362] width 147 height 21
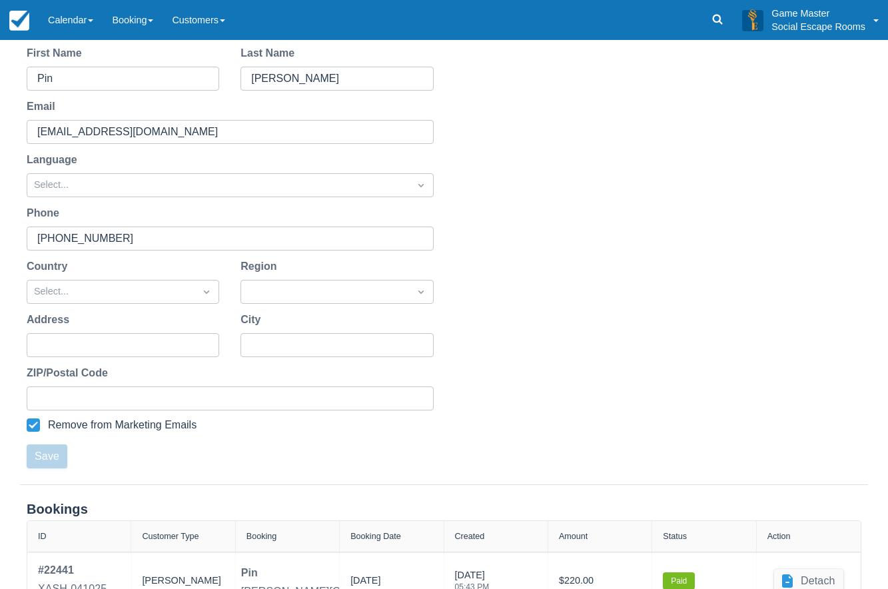
scroll to position [382, 0]
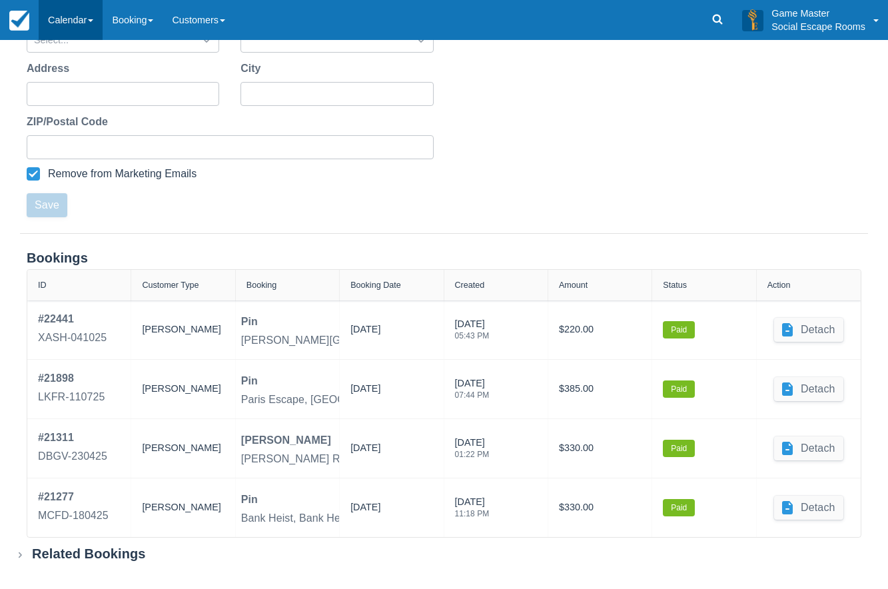
click at [86, 25] on link "Calendar" at bounding box center [71, 20] width 64 height 40
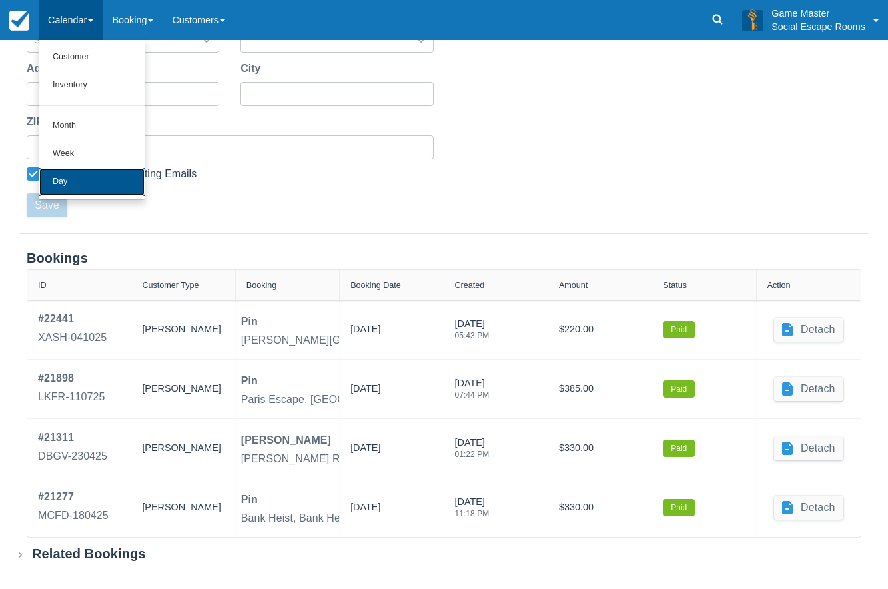
click at [103, 190] on link "Day" at bounding box center [91, 182] width 105 height 28
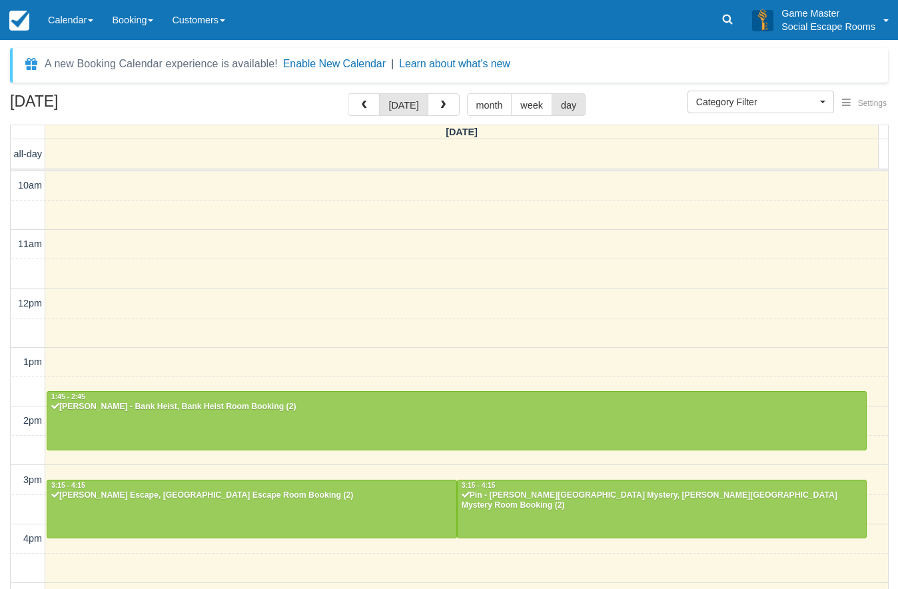
select select
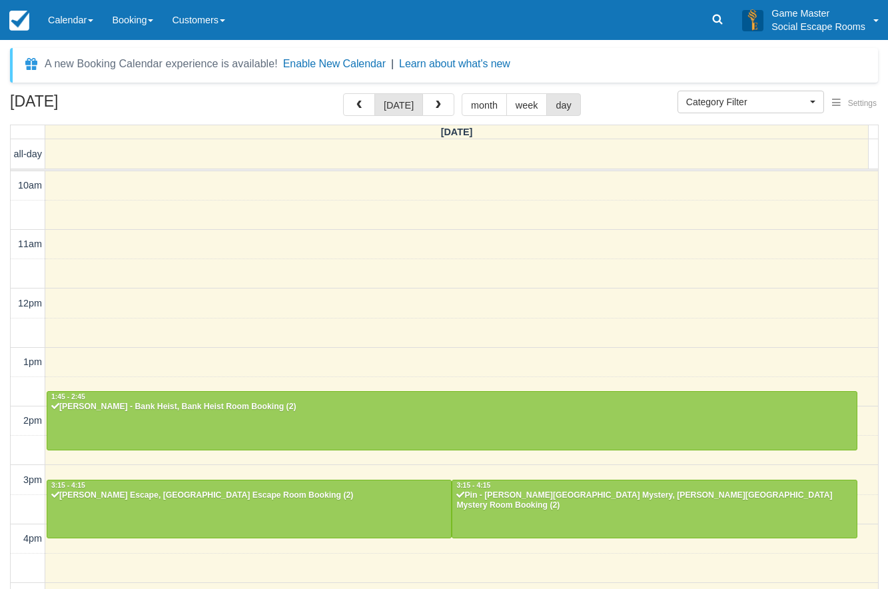
scroll to position [279, 0]
